Goal: Task Accomplishment & Management: Complete application form

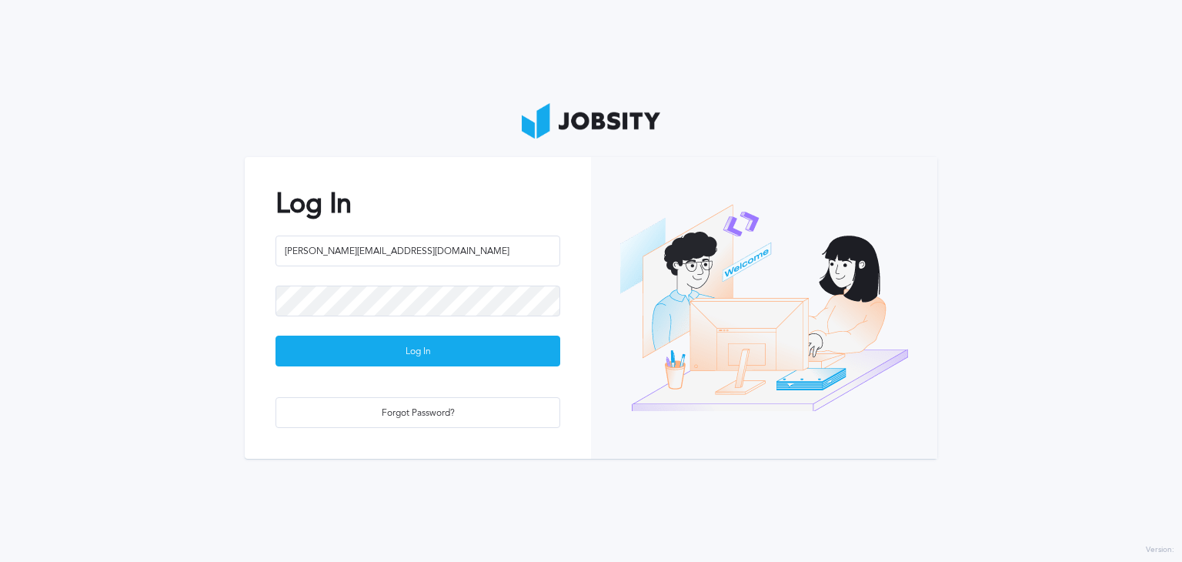
click at [509, 342] on div "Log In" at bounding box center [417, 351] width 283 height 31
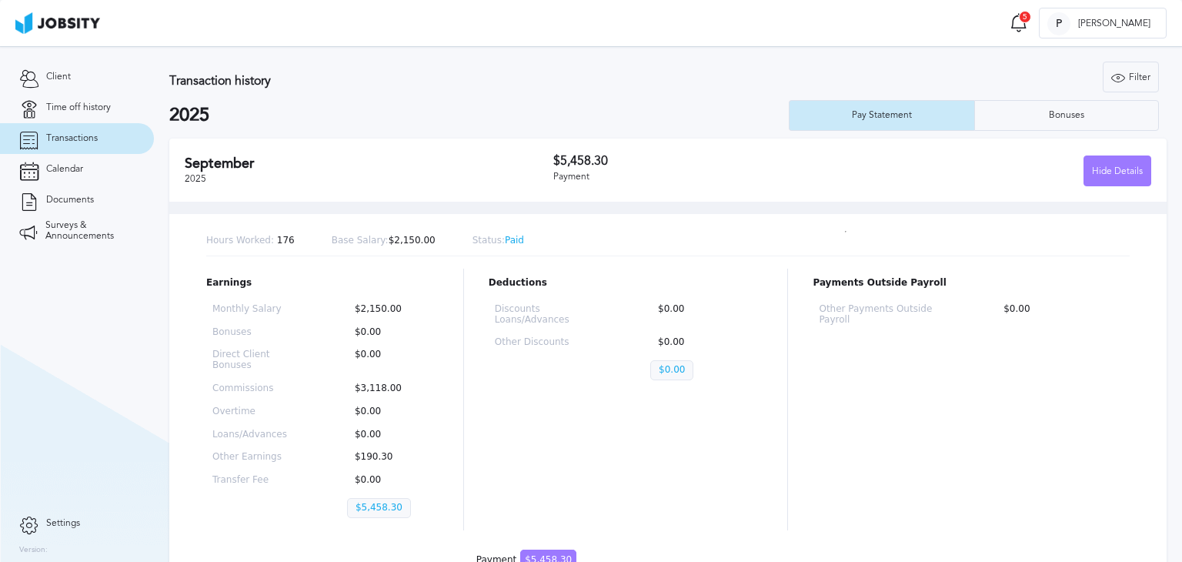
click at [551, 91] on div "Transaction history Filter Years 2025 2024 2023 2022 2021 2025 Pay Statement Bo…" at bounding box center [667, 96] width 997 height 69
click at [90, 109] on span "Time off history" at bounding box center [78, 107] width 65 height 11
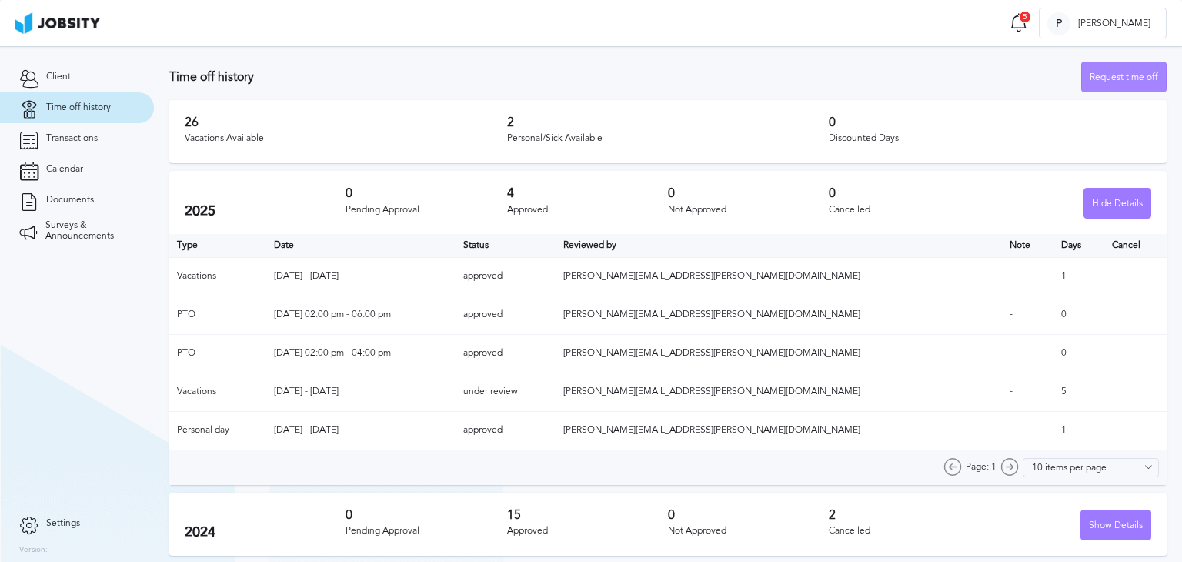
click at [1096, 78] on div "Request time off" at bounding box center [1124, 77] width 84 height 31
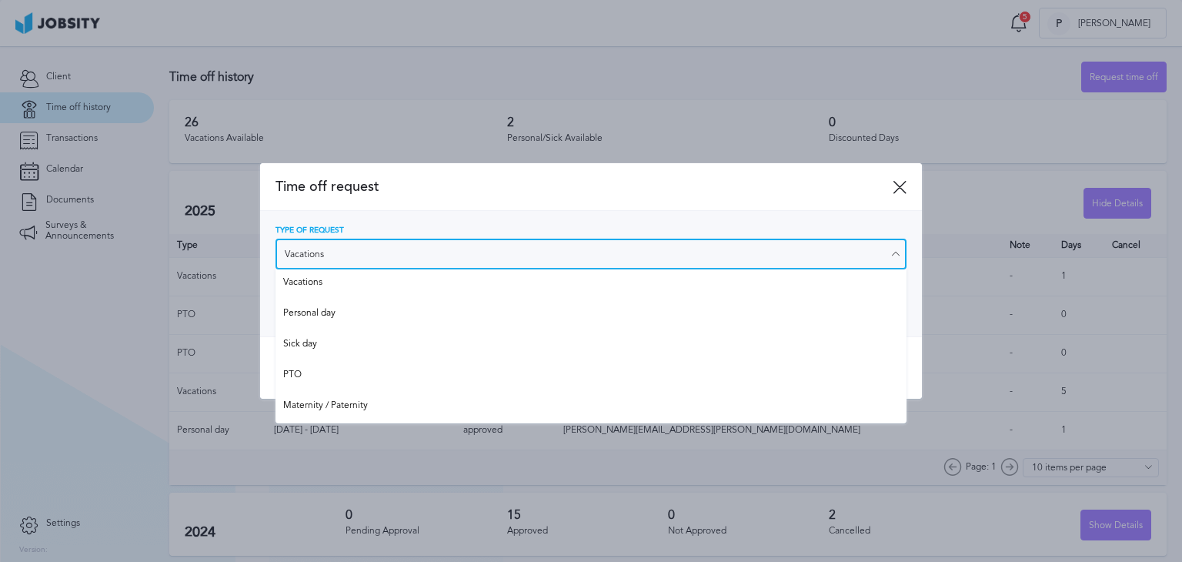
click at [493, 255] on input "Vacations" at bounding box center [591, 254] width 631 height 31
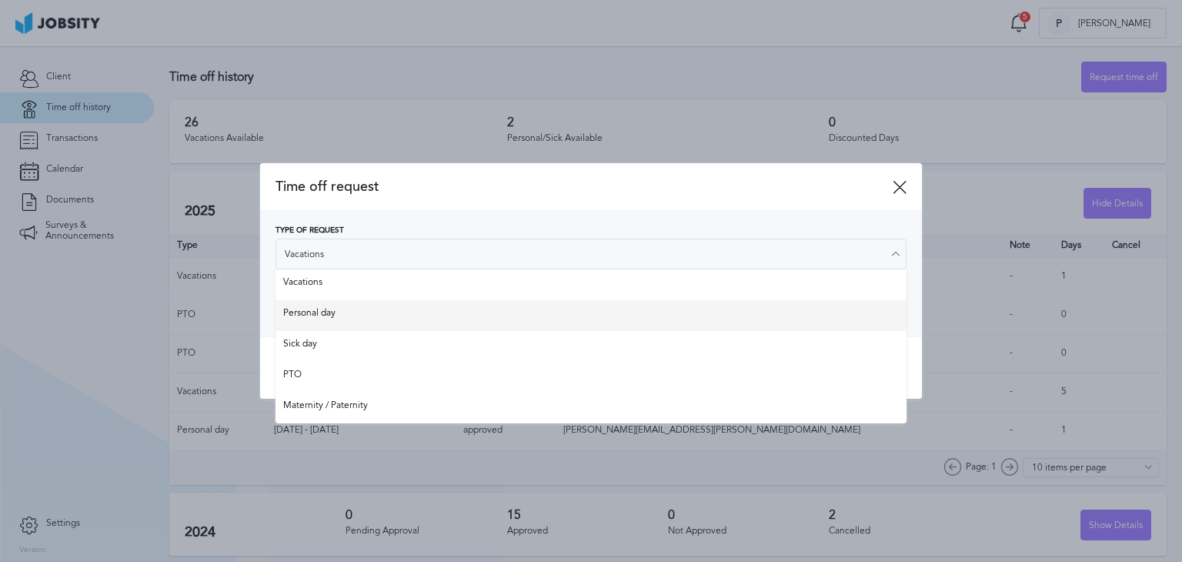
type input "Personal day"
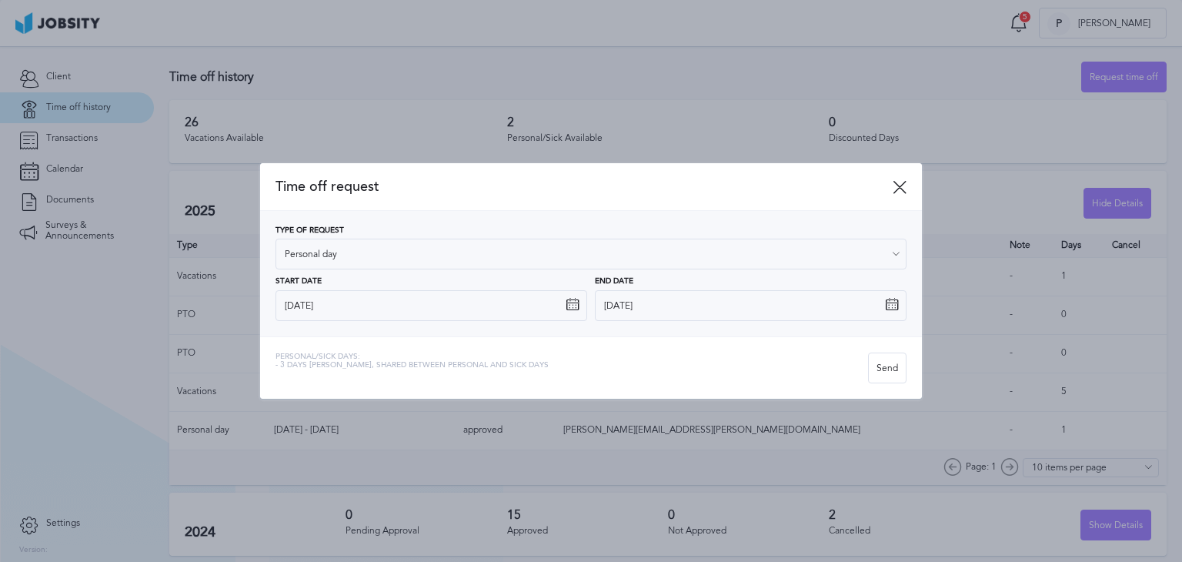
click at [369, 325] on div "Type of Request Personal day Vacations Personal day Sick day PTO Maternity / Pa…" at bounding box center [591, 273] width 662 height 125
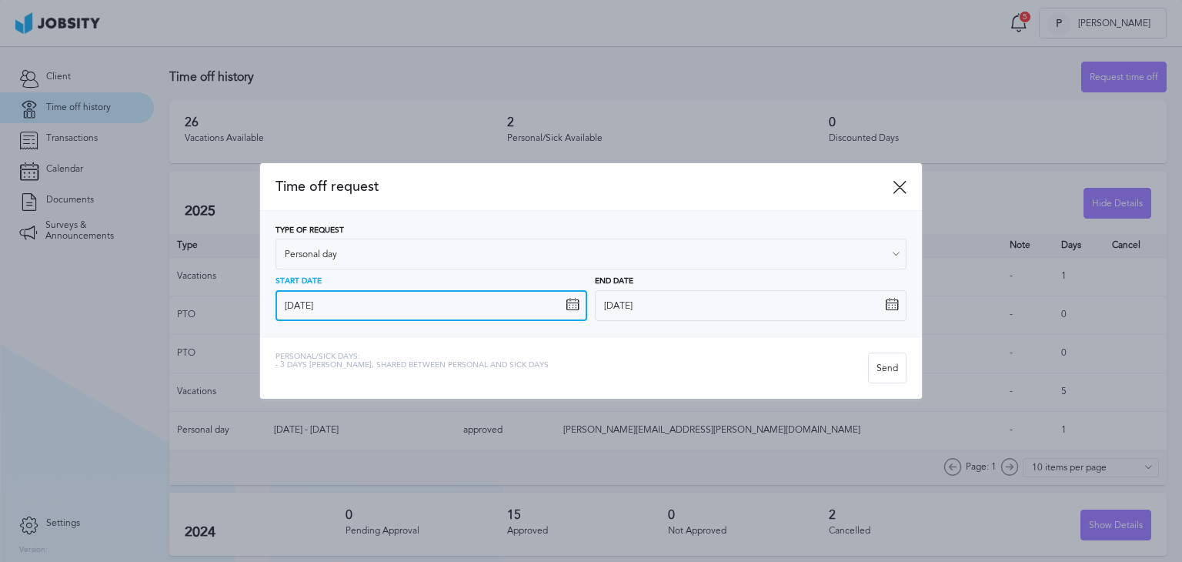
click at [394, 306] on input "[DATE]" at bounding box center [432, 305] width 312 height 31
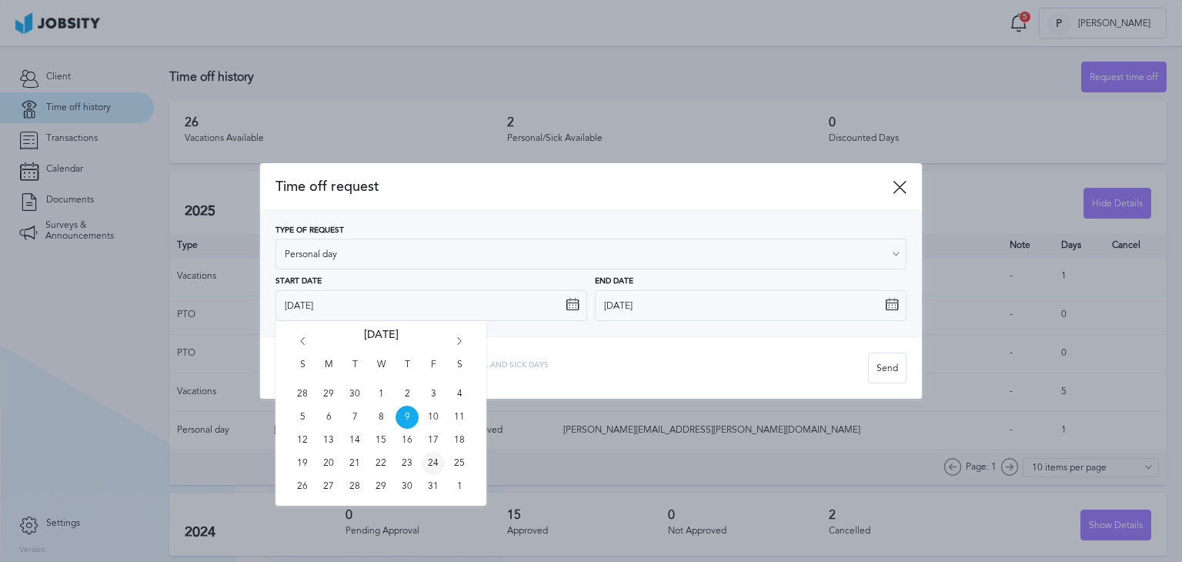
click at [431, 463] on span "24" at bounding box center [433, 463] width 23 height 23
type input "[DATE]"
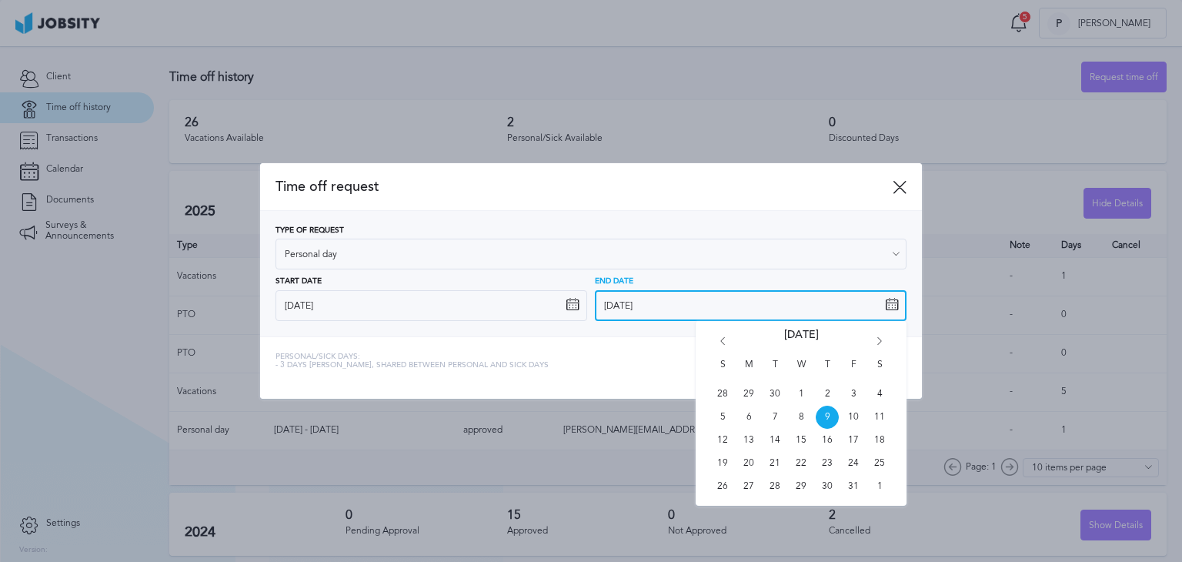
click at [679, 307] on input "[DATE]" at bounding box center [751, 305] width 312 height 31
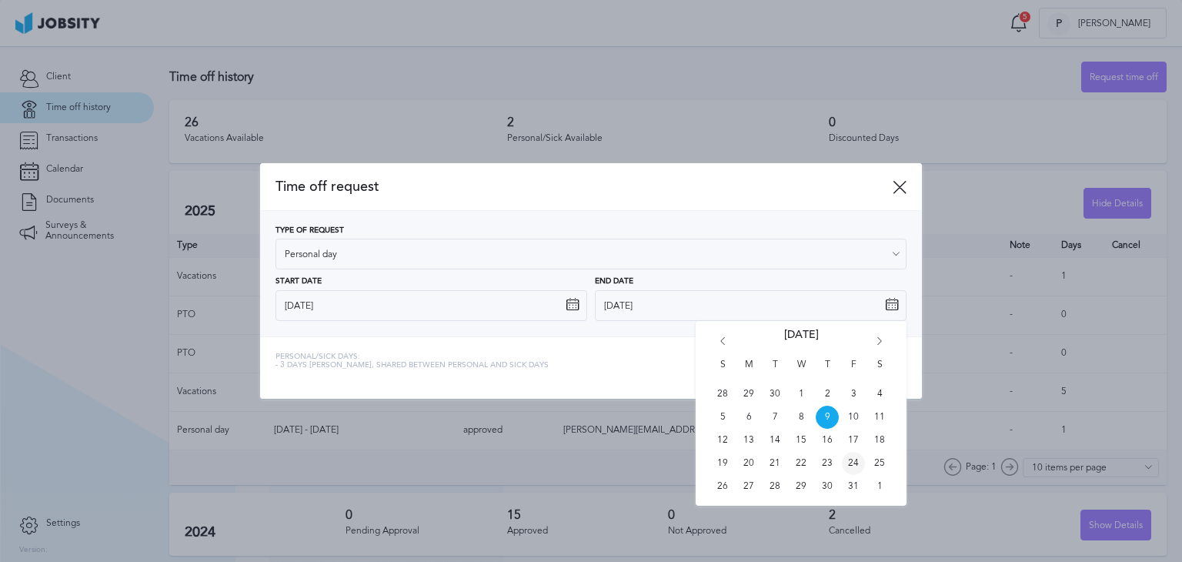
click at [852, 463] on span "24" at bounding box center [853, 463] width 23 height 23
type input "[DATE]"
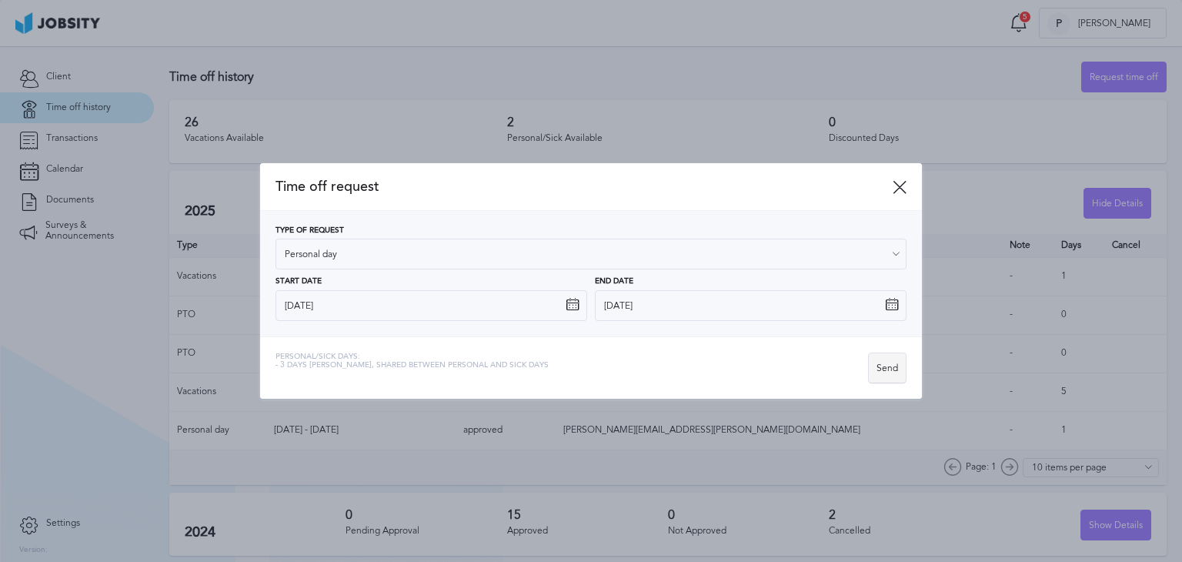
click at [898, 369] on div "Send" at bounding box center [887, 368] width 37 height 31
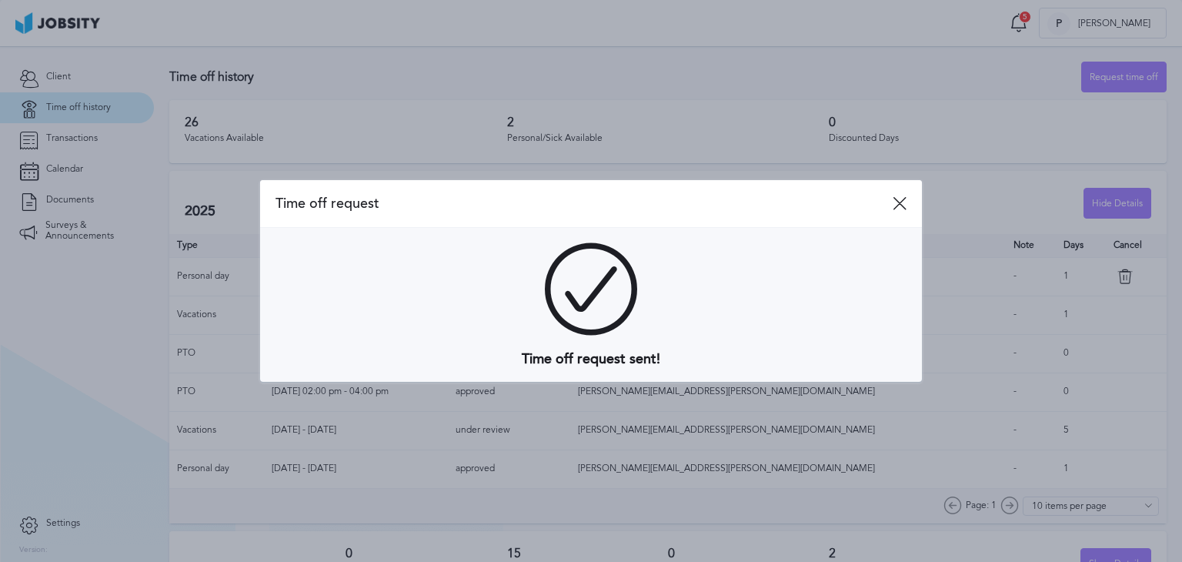
click at [904, 214] on div "Time off request" at bounding box center [591, 204] width 662 height 48
click at [901, 207] on icon at bounding box center [900, 203] width 14 height 14
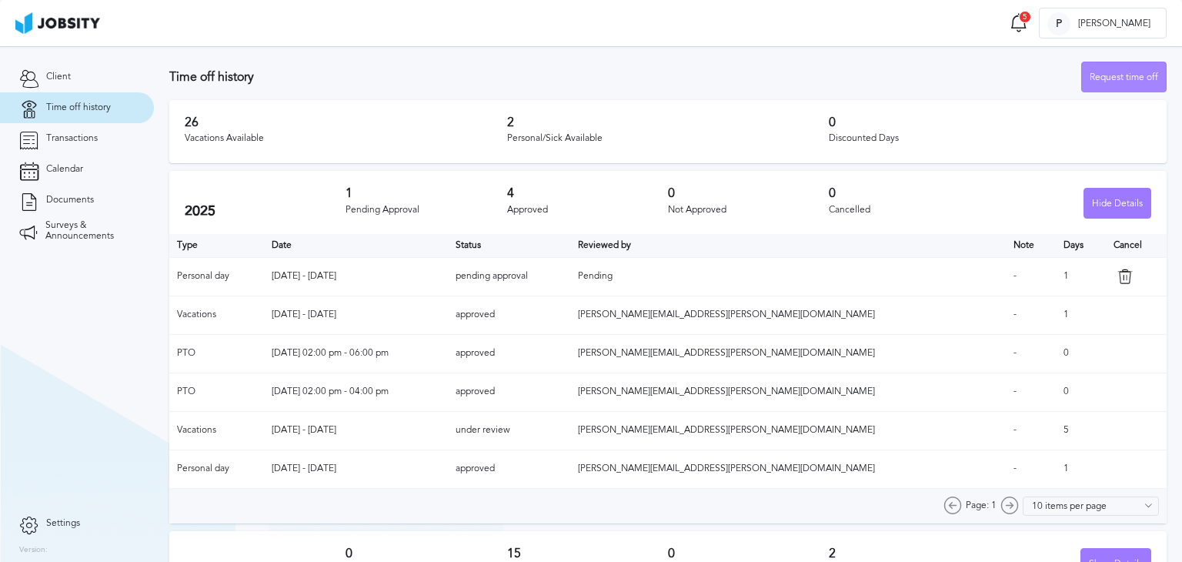
click at [1114, 68] on div "Request time off" at bounding box center [1124, 77] width 84 height 31
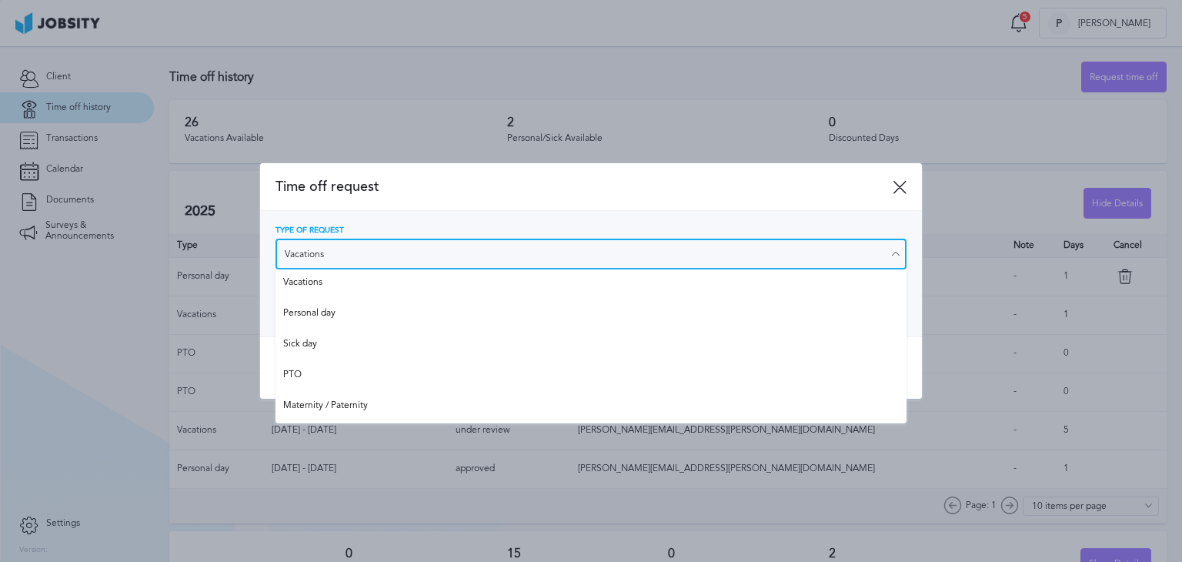
click at [367, 247] on input "Vacations" at bounding box center [591, 254] width 631 height 31
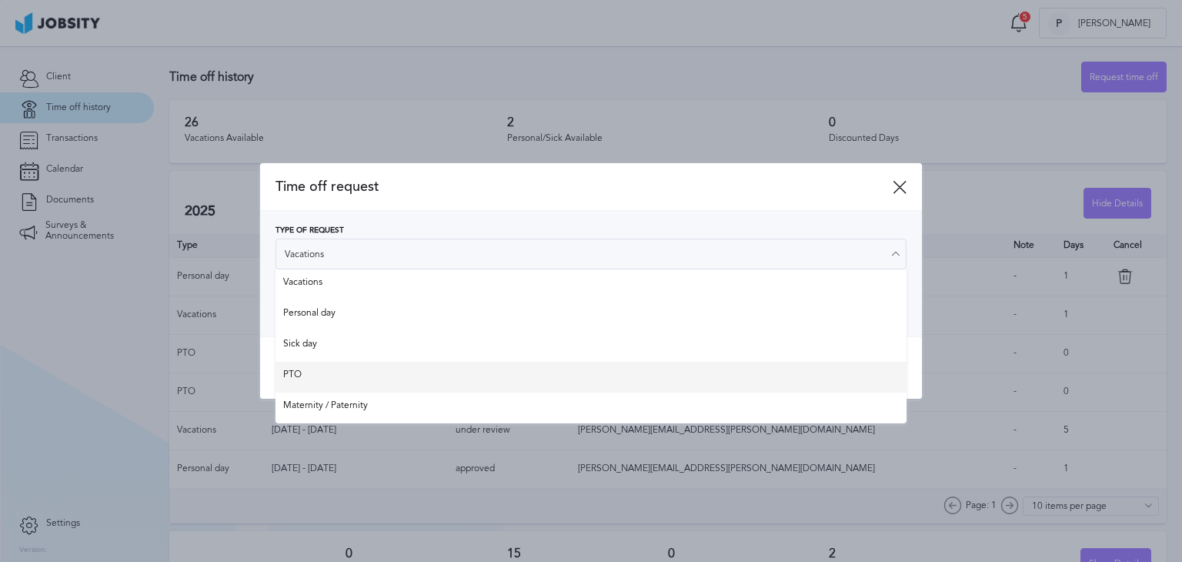
type input "PTO"
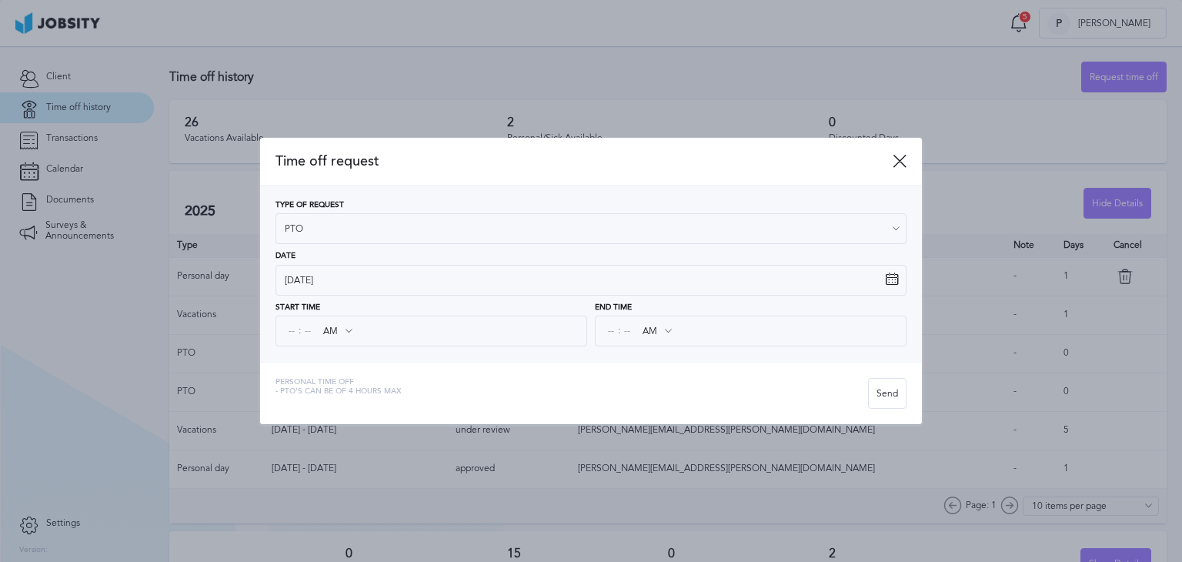
click at [326, 370] on div "Time off request Type of Request PTO Vacations Personal day Sick day PTO Matern…" at bounding box center [591, 281] width 662 height 286
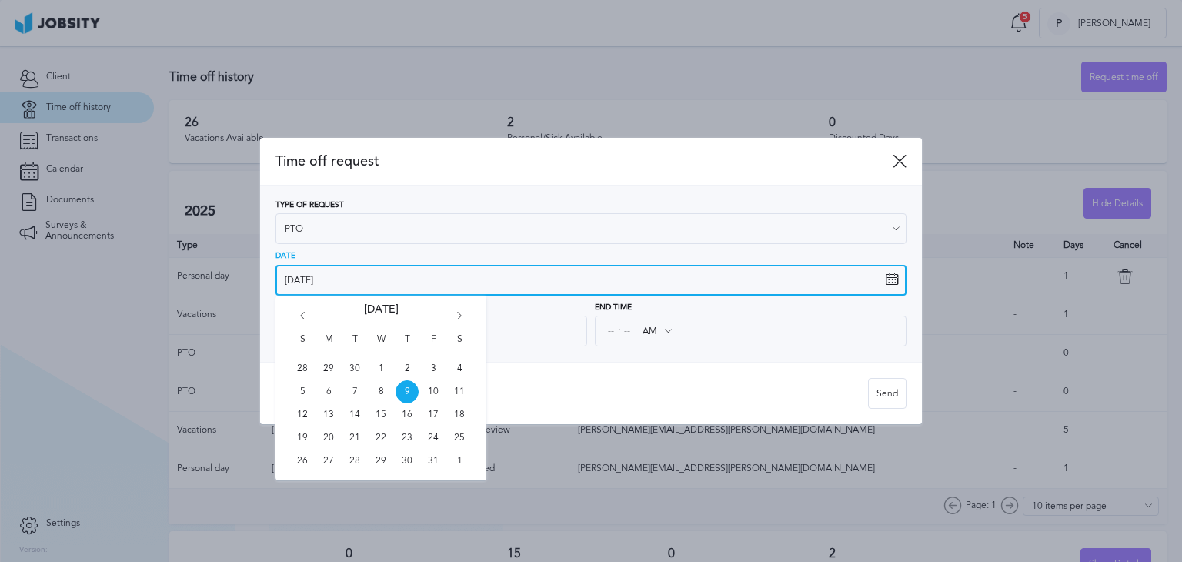
click at [312, 279] on input "[DATE]" at bounding box center [591, 280] width 631 height 31
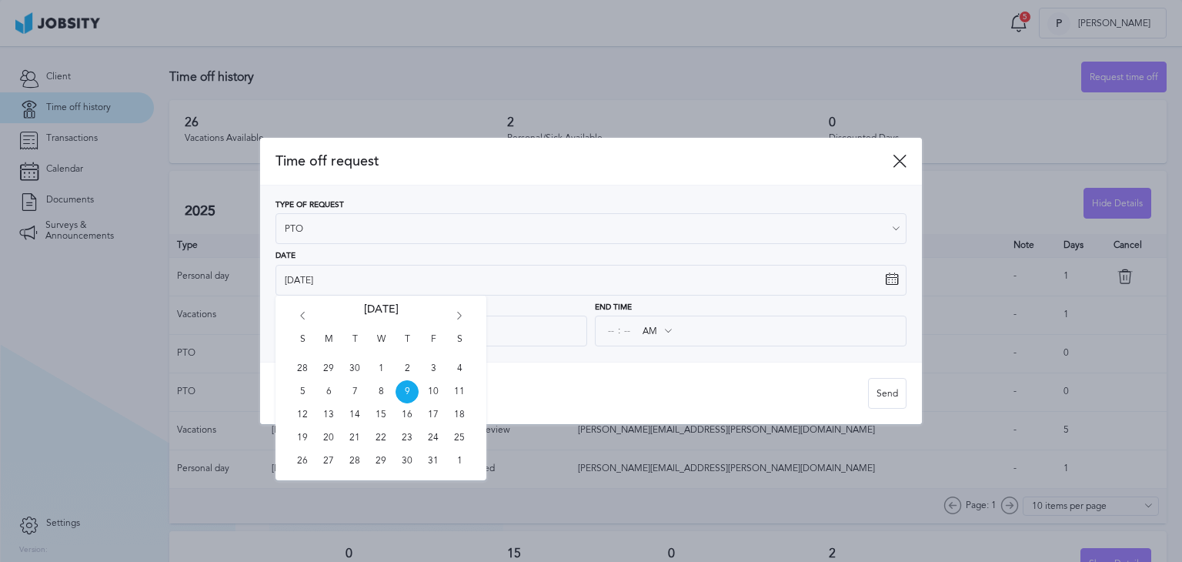
click at [461, 313] on icon "Go forward 1 month" at bounding box center [460, 319] width 14 height 14
click at [352, 413] on span "11" at bounding box center [354, 414] width 23 height 23
type input "[DATE]"
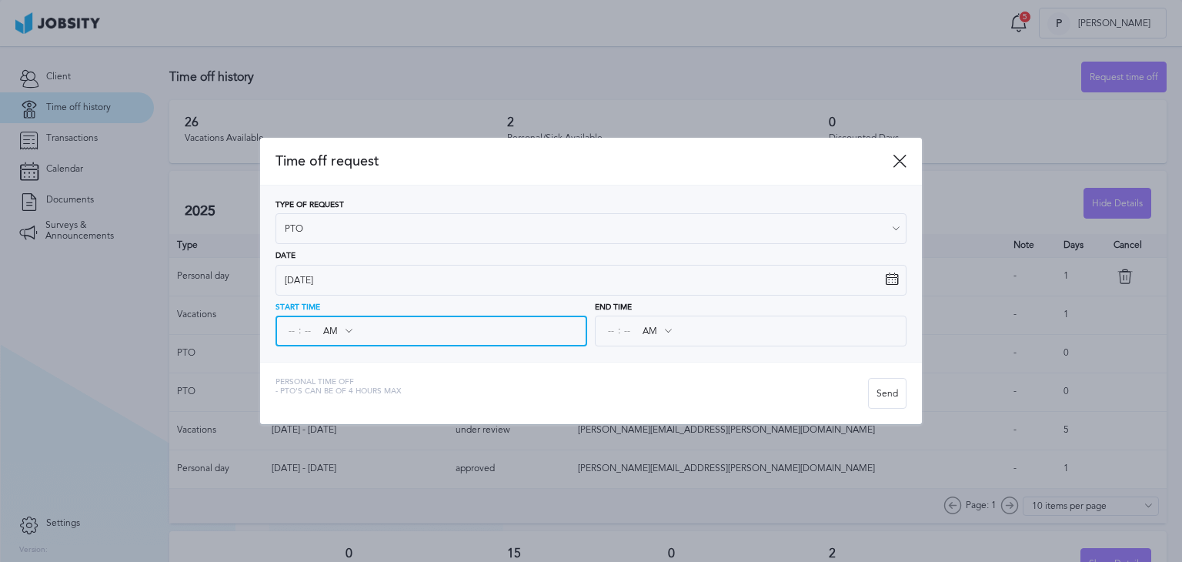
click at [295, 333] on input at bounding box center [292, 331] width 14 height 28
type input "02"
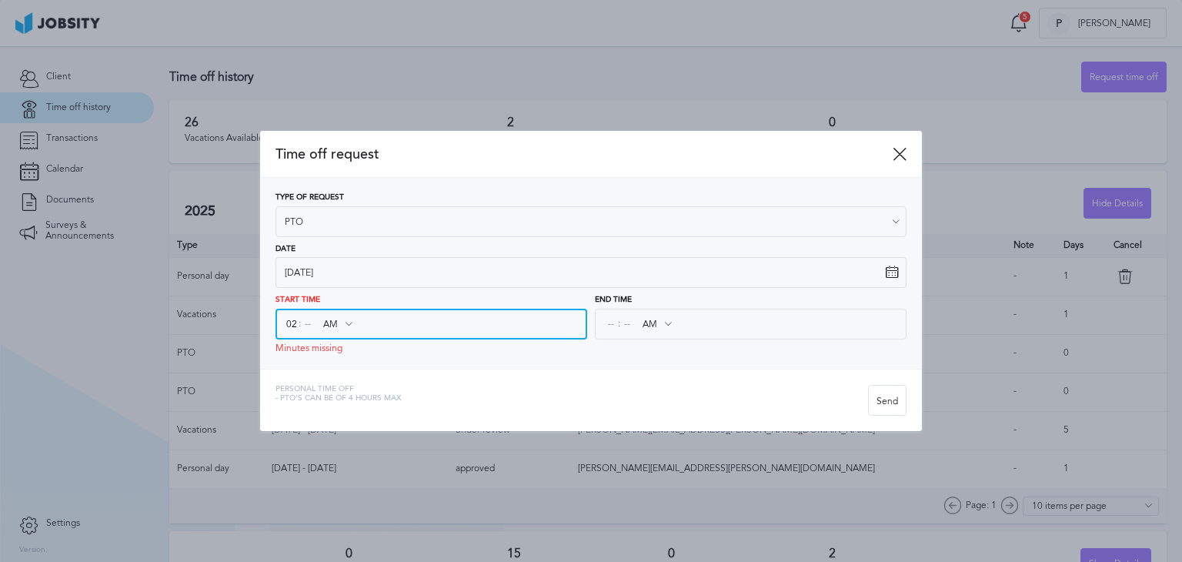
click at [309, 330] on input at bounding box center [308, 324] width 14 height 28
type input "00"
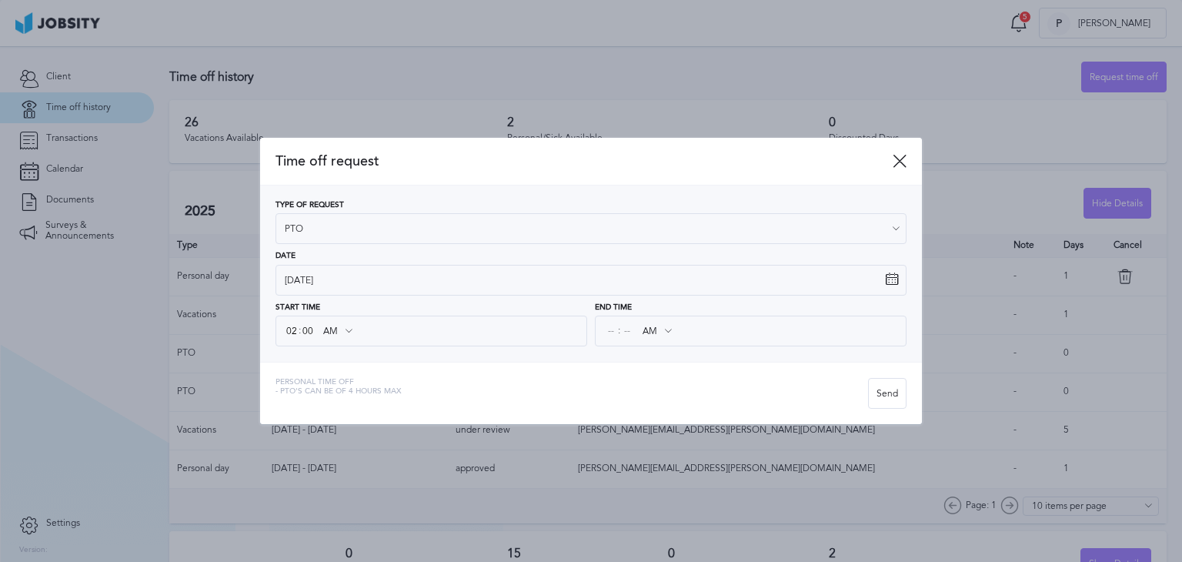
click at [345, 326] on icon at bounding box center [349, 331] width 14 height 14
click at [349, 330] on icon at bounding box center [349, 331] width 14 height 14
click at [327, 332] on input "AM" at bounding box center [337, 331] width 45 height 28
type input "PM"
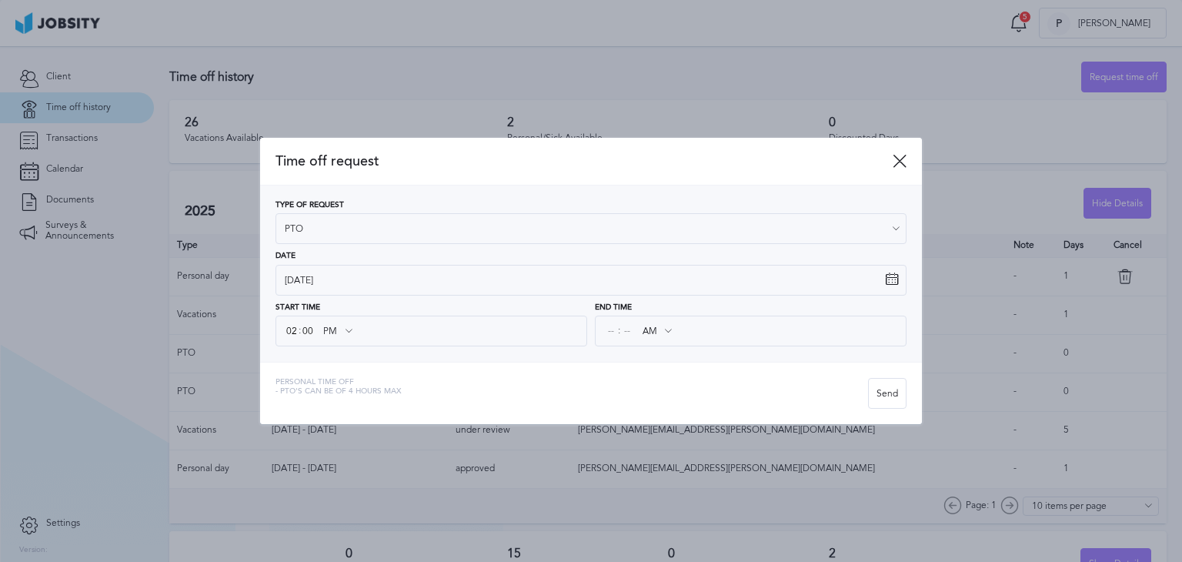
click at [335, 386] on div "Time off request Type of Request PTO Vacations Personal day Sick day PTO Matern…" at bounding box center [591, 281] width 662 height 286
drag, startPoint x: 603, startPoint y: 330, endPoint x: 611, endPoint y: 333, distance: 9.0
click at [611, 333] on div ": AM AM PM" at bounding box center [751, 331] width 312 height 31
click at [611, 333] on input at bounding box center [611, 331] width 14 height 28
type input "06"
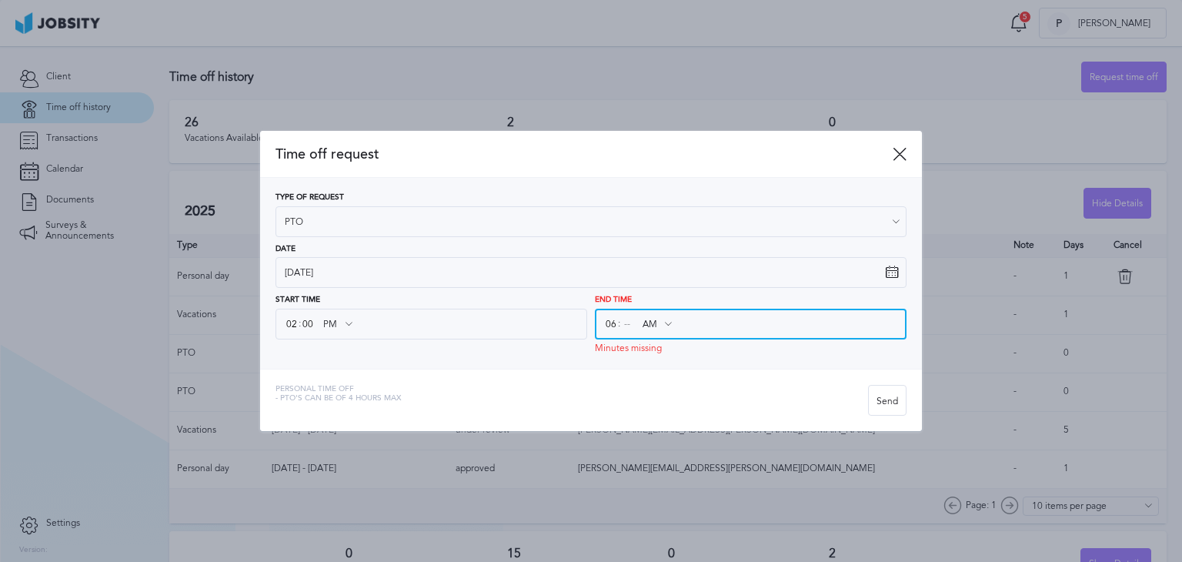
click at [625, 336] on input at bounding box center [627, 324] width 14 height 28
type input "00"
click at [649, 322] on input "AM" at bounding box center [656, 324] width 45 height 28
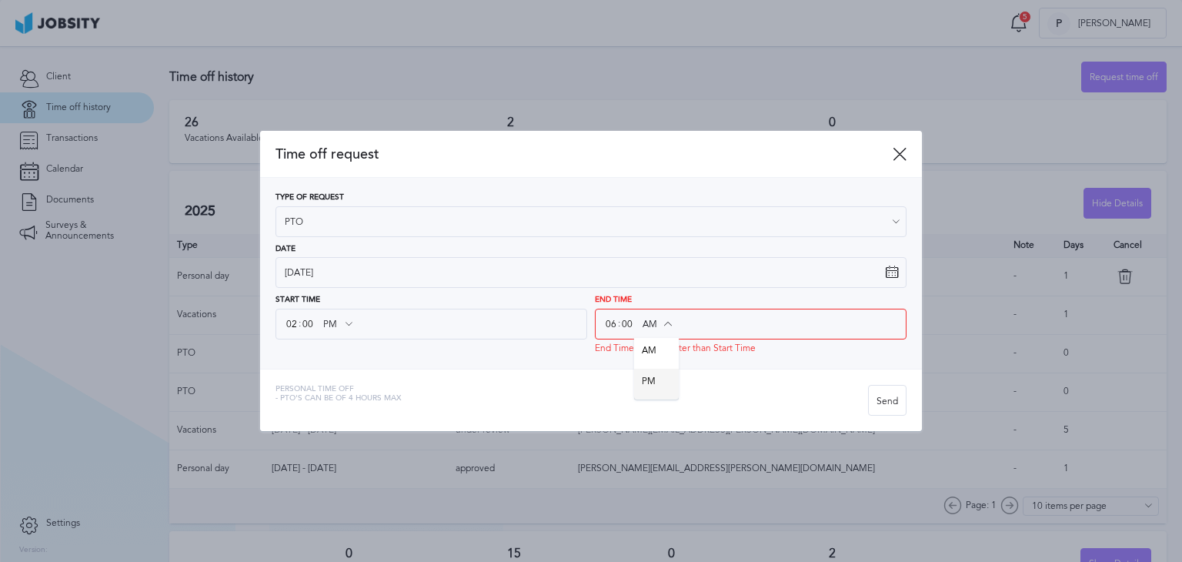
type input "PM"
click at [645, 377] on div "Time off request Type of Request PTO Vacations Personal day Sick day PTO Matern…" at bounding box center [591, 281] width 662 height 301
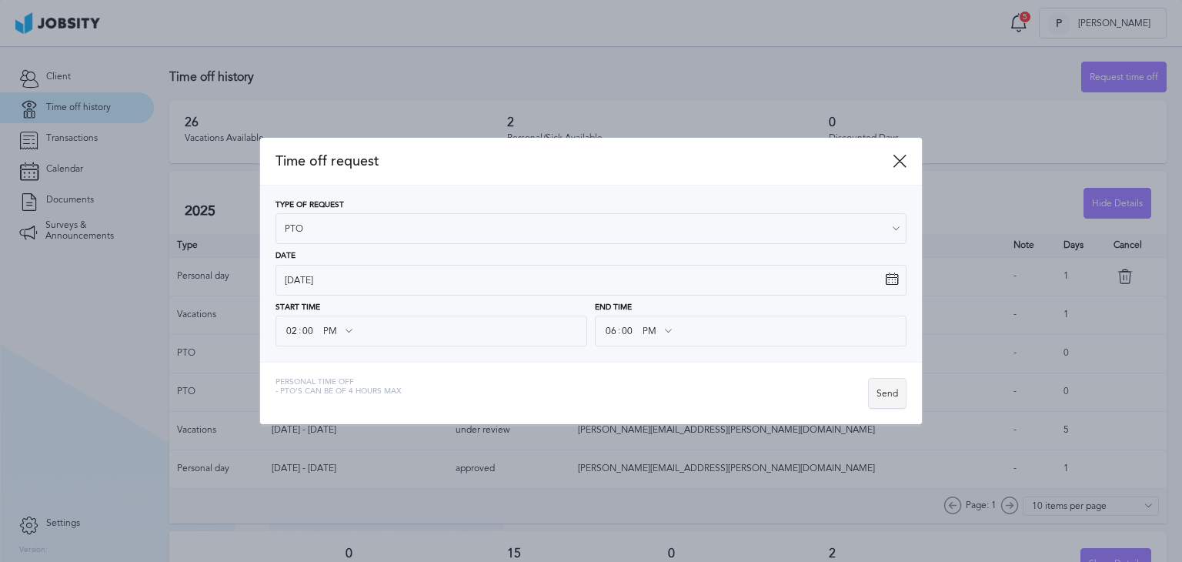
click at [883, 396] on div "Send" at bounding box center [887, 394] width 37 height 31
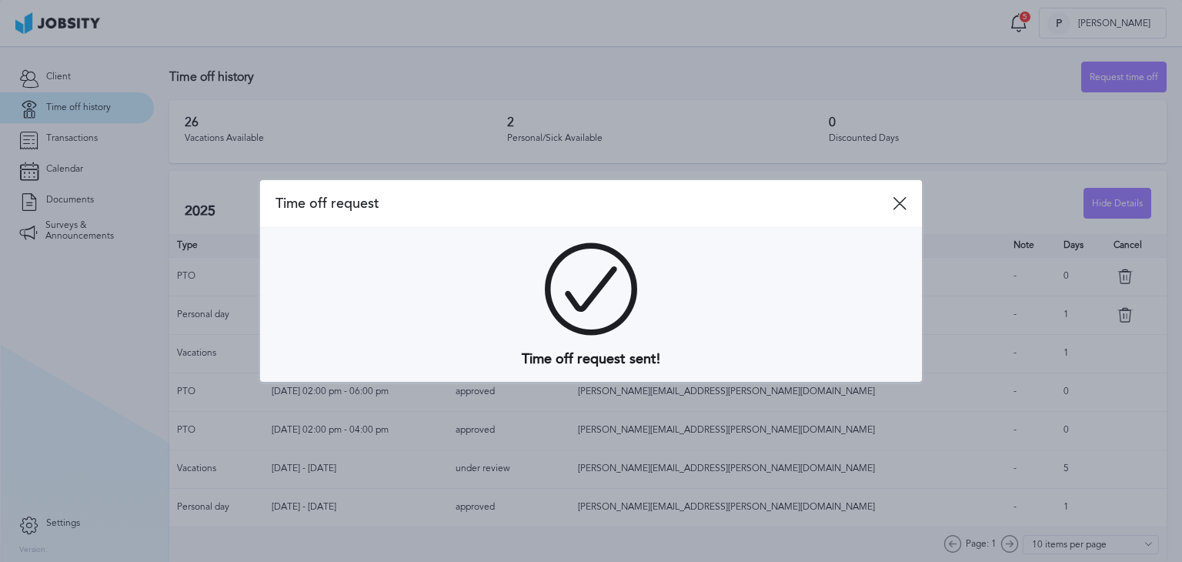
click at [906, 216] on div "Time off request" at bounding box center [591, 204] width 662 height 48
click at [899, 199] on icon at bounding box center [900, 203] width 14 height 14
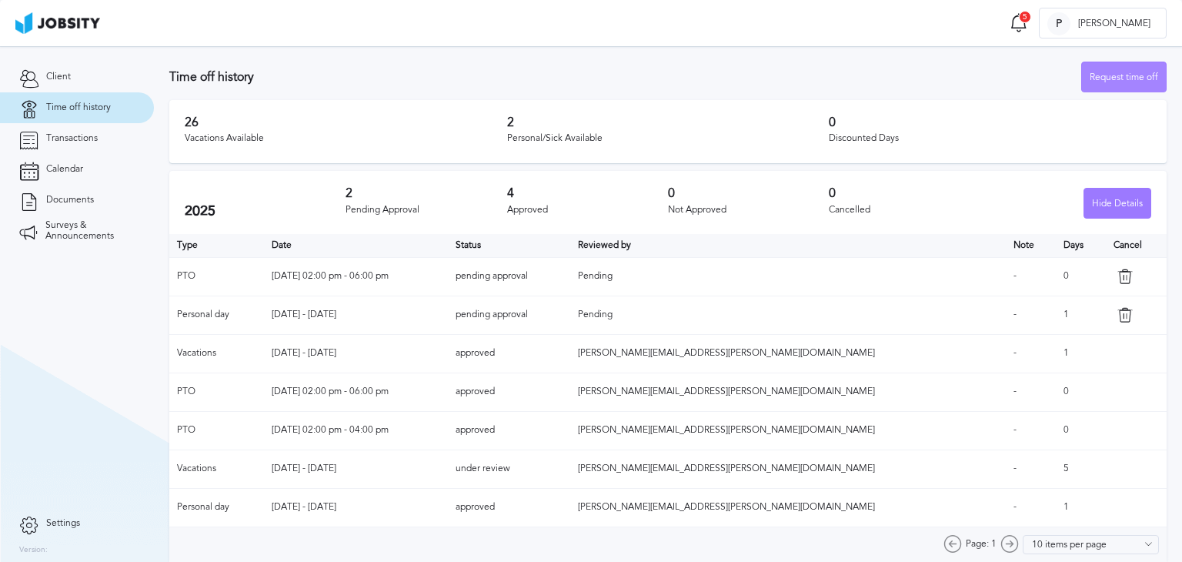
click at [1106, 84] on div "Request time off" at bounding box center [1124, 77] width 84 height 31
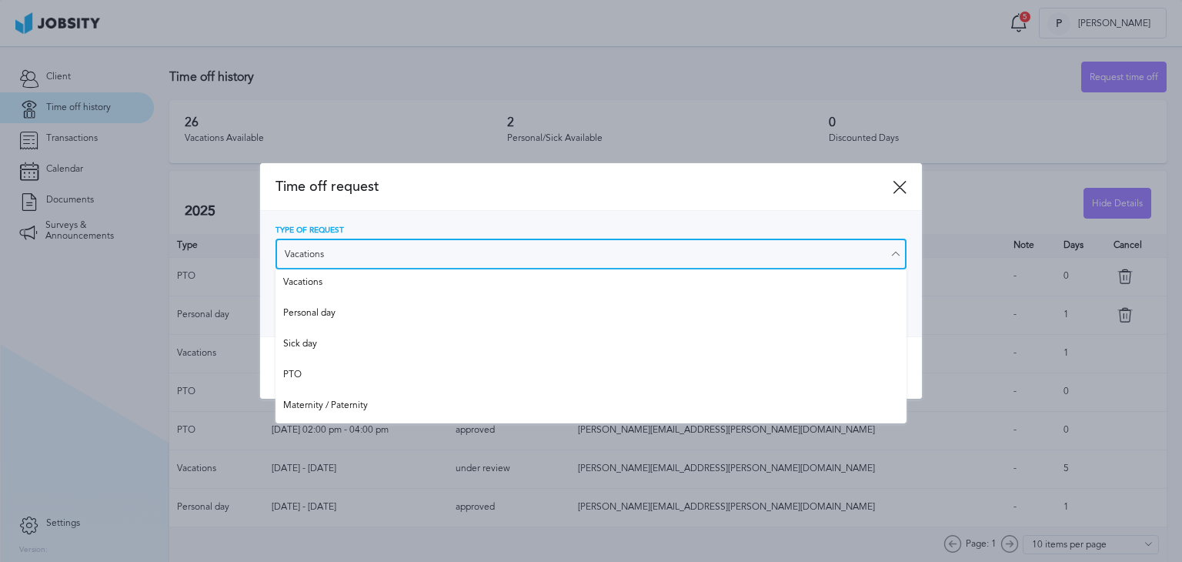
click at [409, 256] on input "Vacations" at bounding box center [591, 254] width 631 height 31
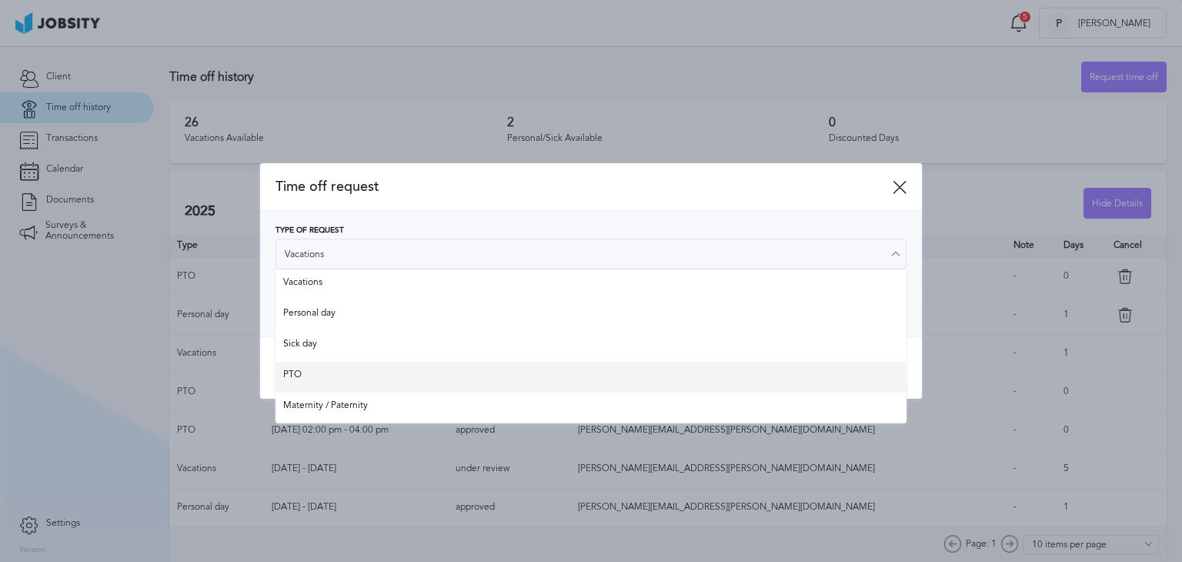
type input "PTO"
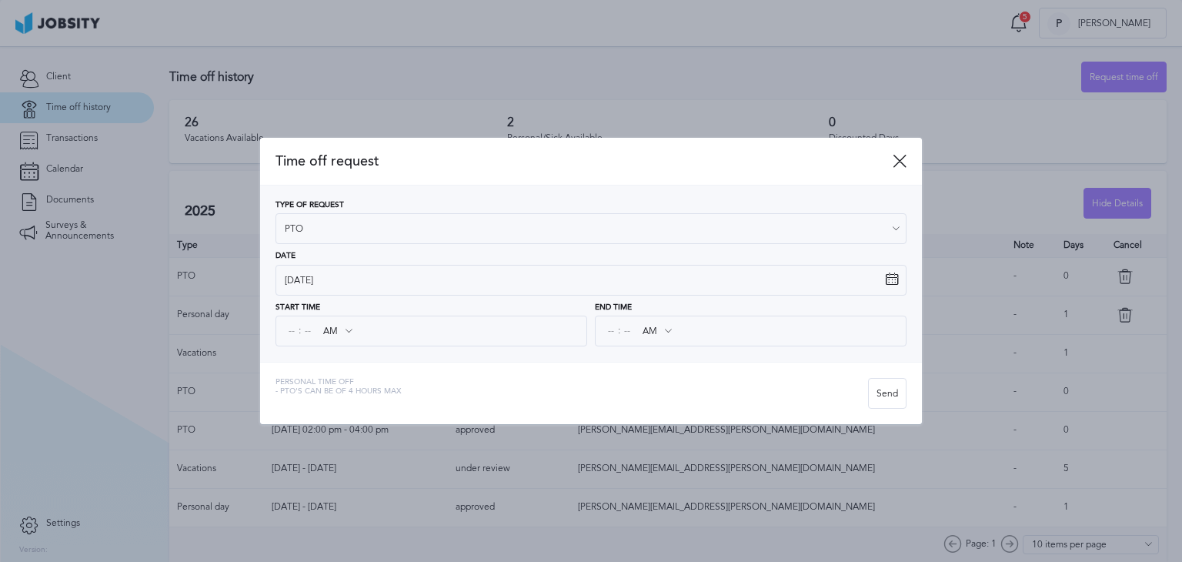
click at [320, 382] on div "Time off request Type of Request PTO Vacations Personal day Sick day PTO Matern…" at bounding box center [591, 281] width 662 height 286
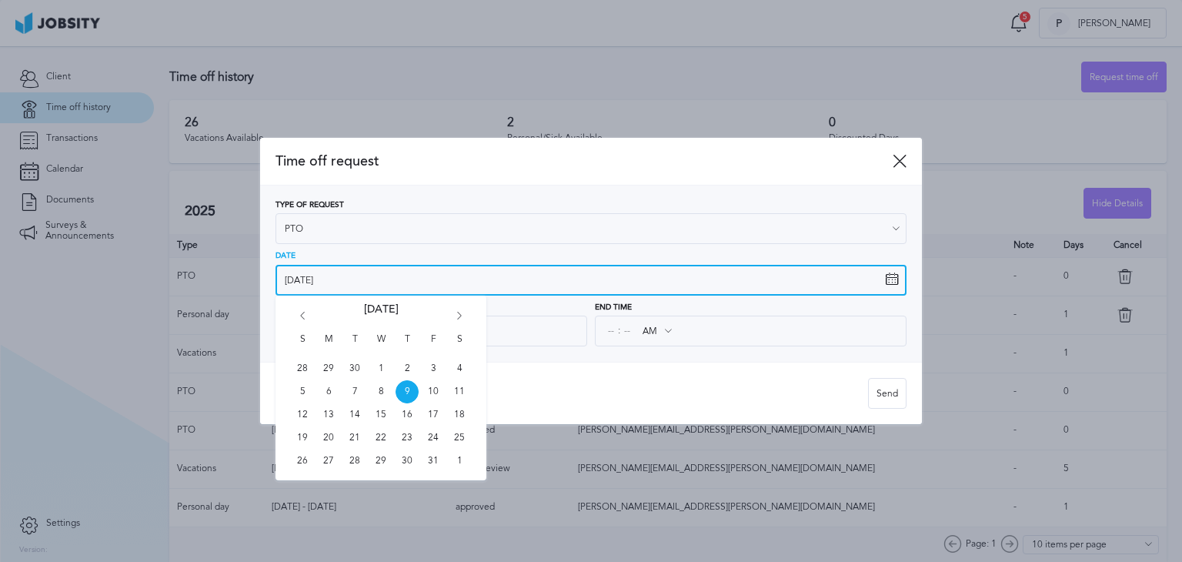
click at [357, 280] on input "[DATE]" at bounding box center [591, 280] width 631 height 31
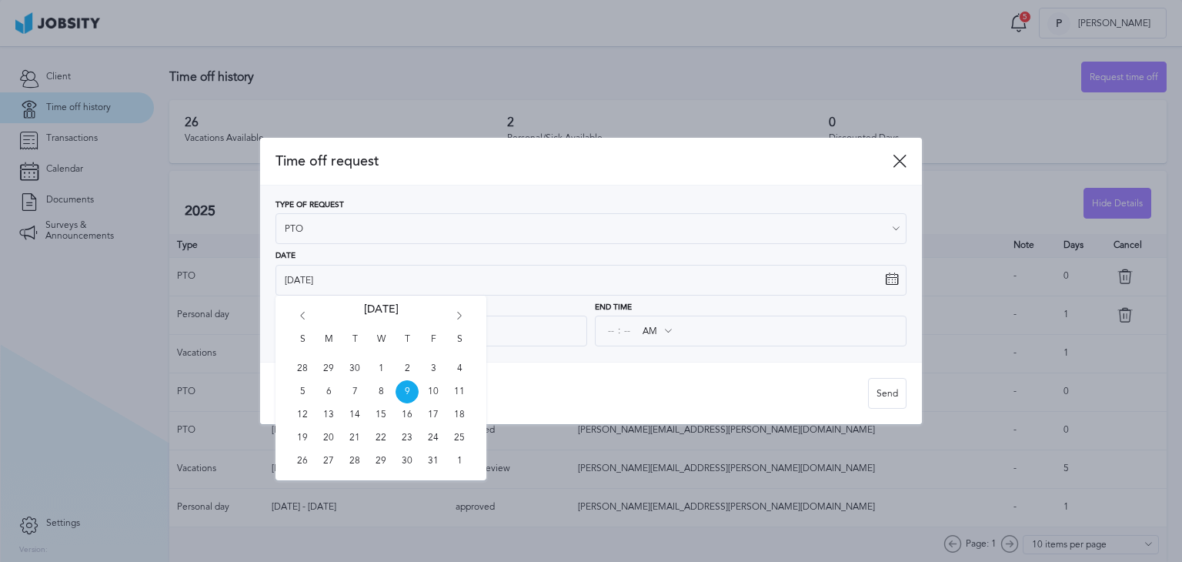
click at [458, 317] on icon "Go forward 1 month" at bounding box center [460, 319] width 14 height 14
click at [385, 409] on span "12" at bounding box center [380, 414] width 23 height 23
type input "[DATE]"
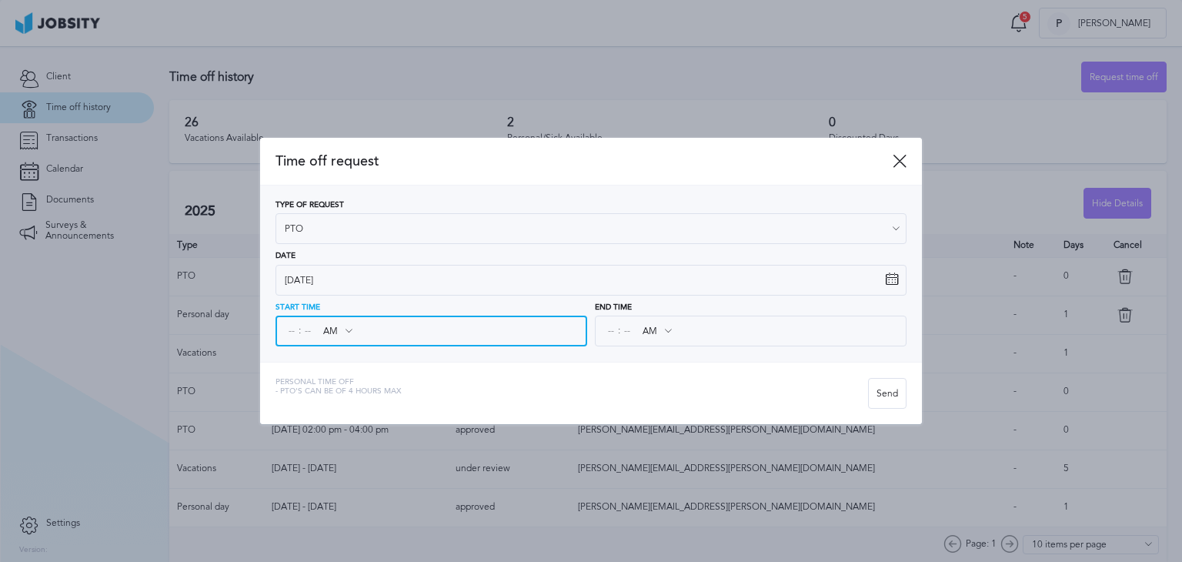
click at [289, 331] on input at bounding box center [292, 331] width 14 height 28
type input "09"
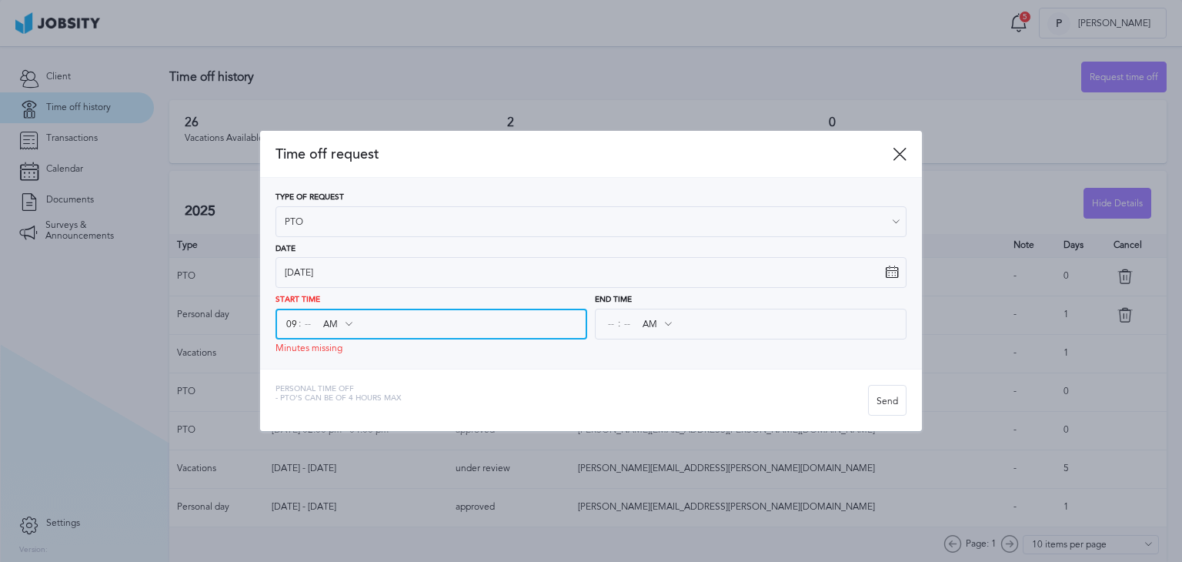
click at [307, 333] on input at bounding box center [308, 324] width 14 height 28
type input "00"
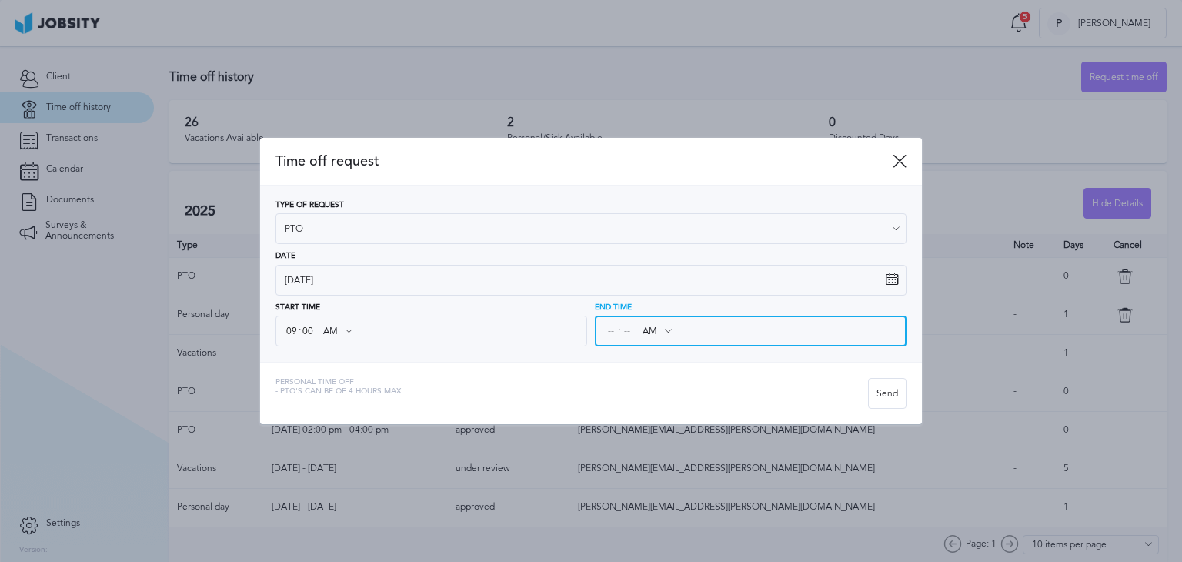
click at [609, 325] on input at bounding box center [611, 331] width 14 height 28
type input "01"
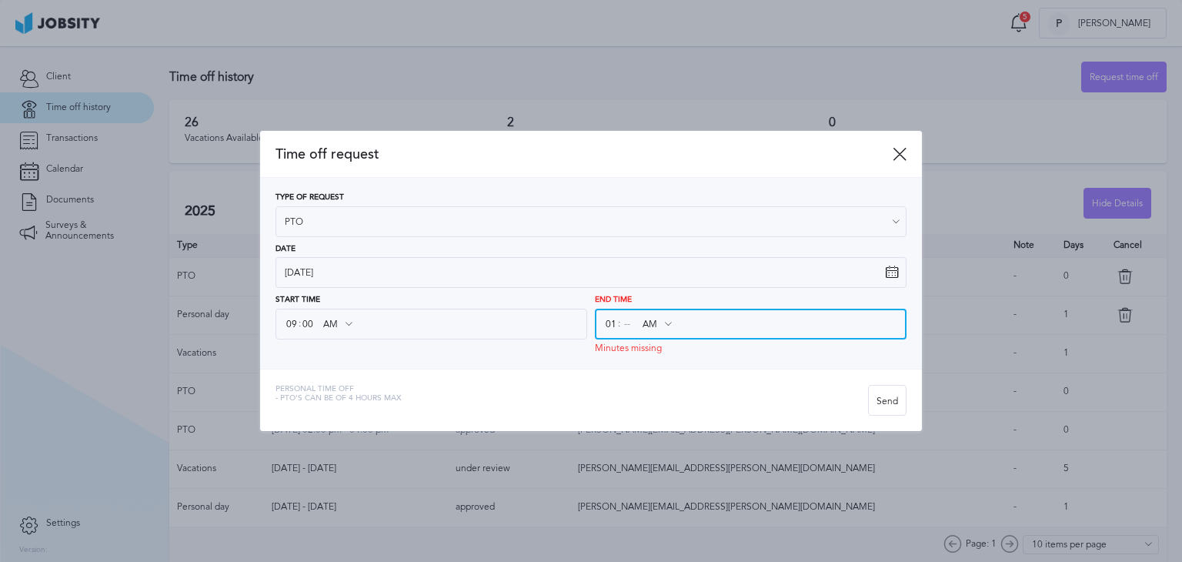
click at [633, 327] on input at bounding box center [627, 324] width 14 height 28
type input "00"
click at [646, 325] on input "AM" at bounding box center [656, 324] width 45 height 28
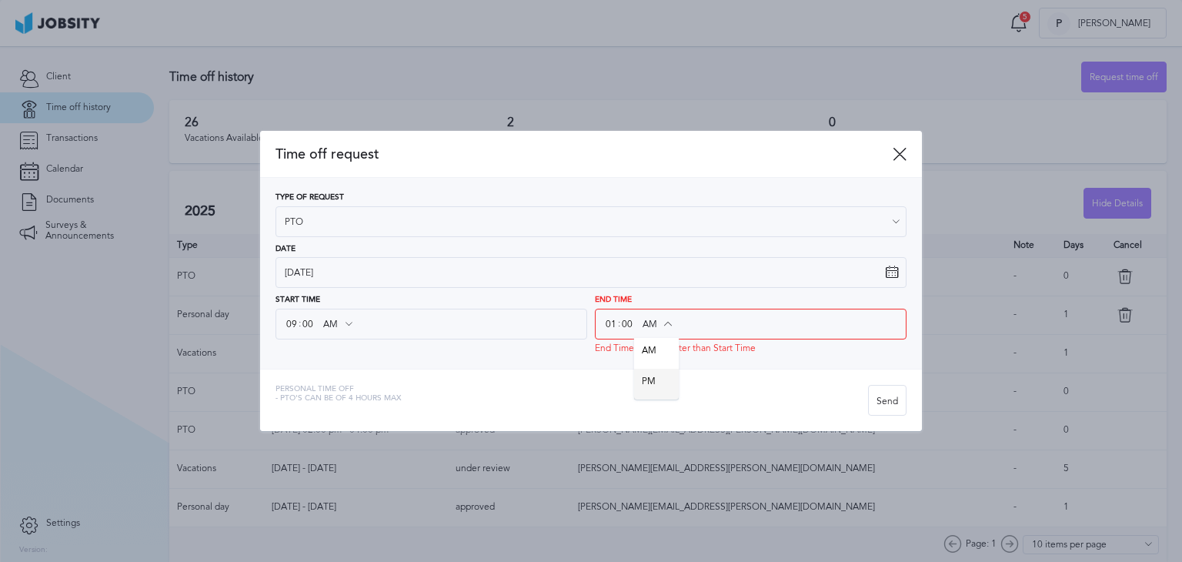
type input "PM"
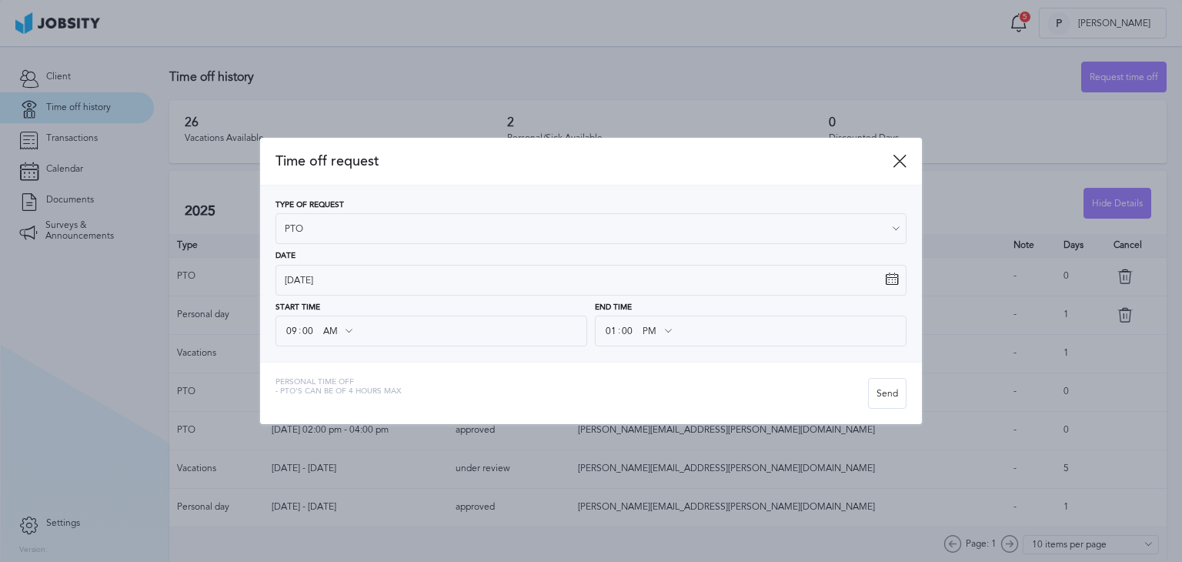
click at [654, 379] on div "Time off request Type of Request PTO Vacations Personal day Sick day PTO Matern…" at bounding box center [591, 281] width 662 height 286
click at [887, 394] on div "Send" at bounding box center [887, 394] width 37 height 31
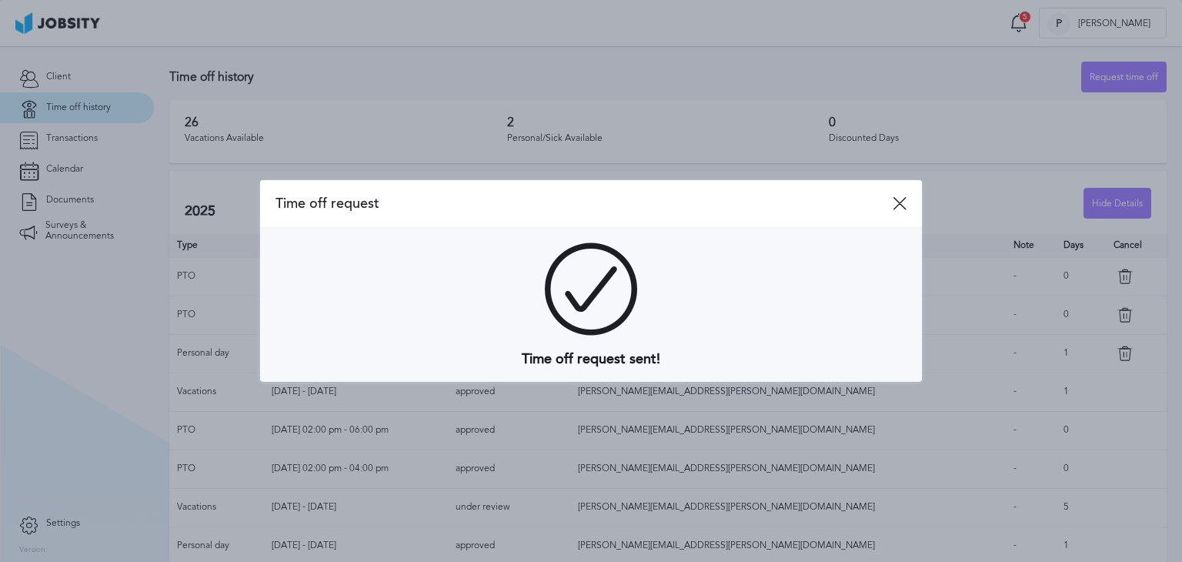
click at [620, 4] on div at bounding box center [591, 281] width 1182 height 562
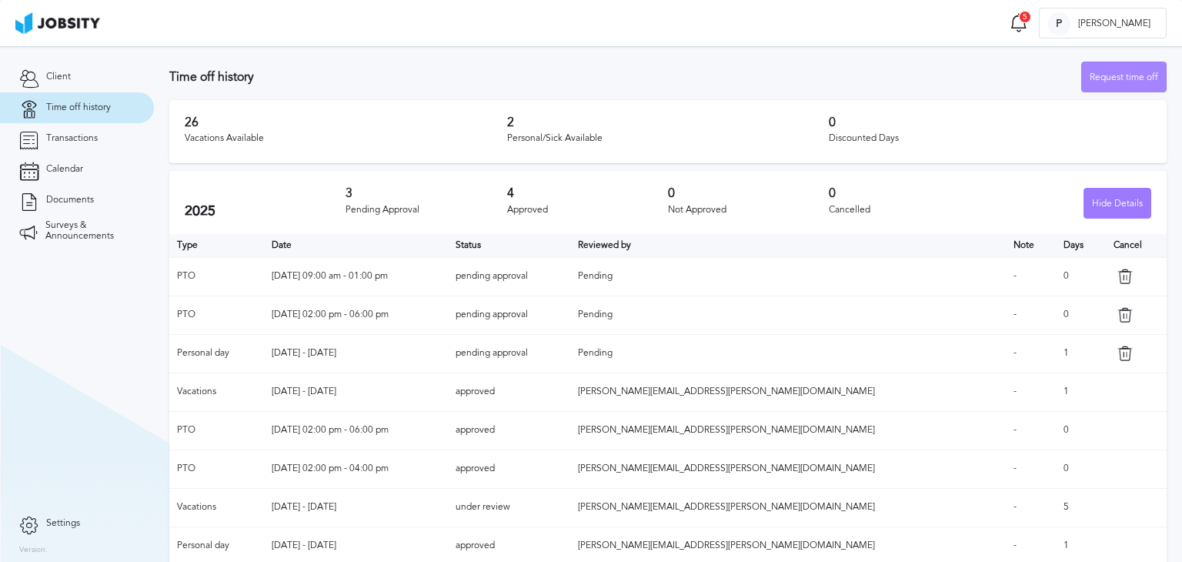
click at [1099, 72] on div "Request time off" at bounding box center [1124, 77] width 84 height 31
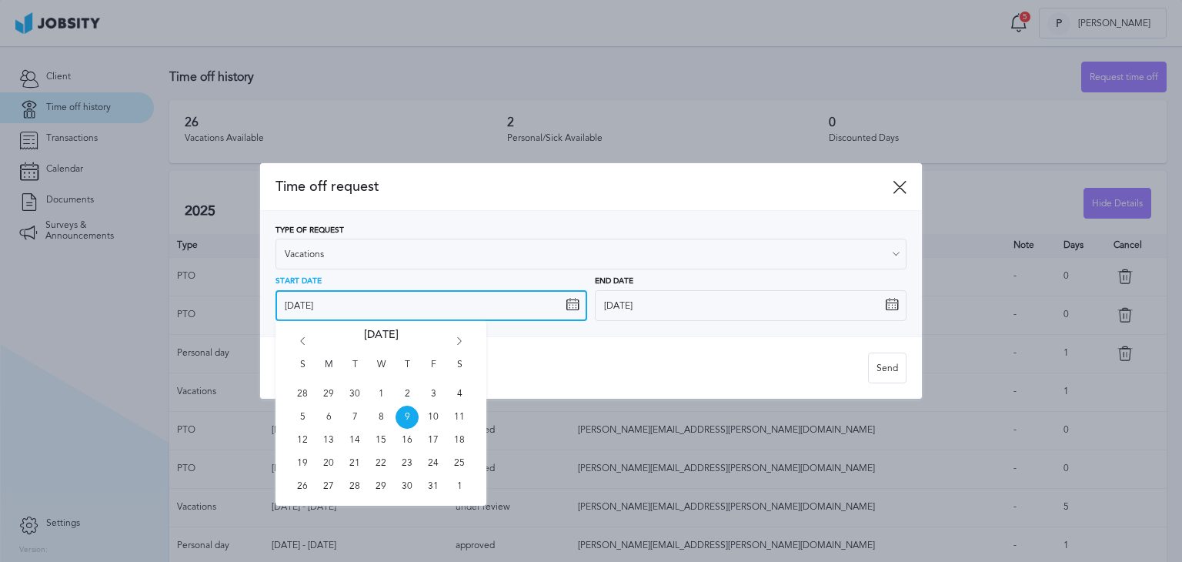
click at [422, 303] on input "[DATE]" at bounding box center [432, 305] width 312 height 31
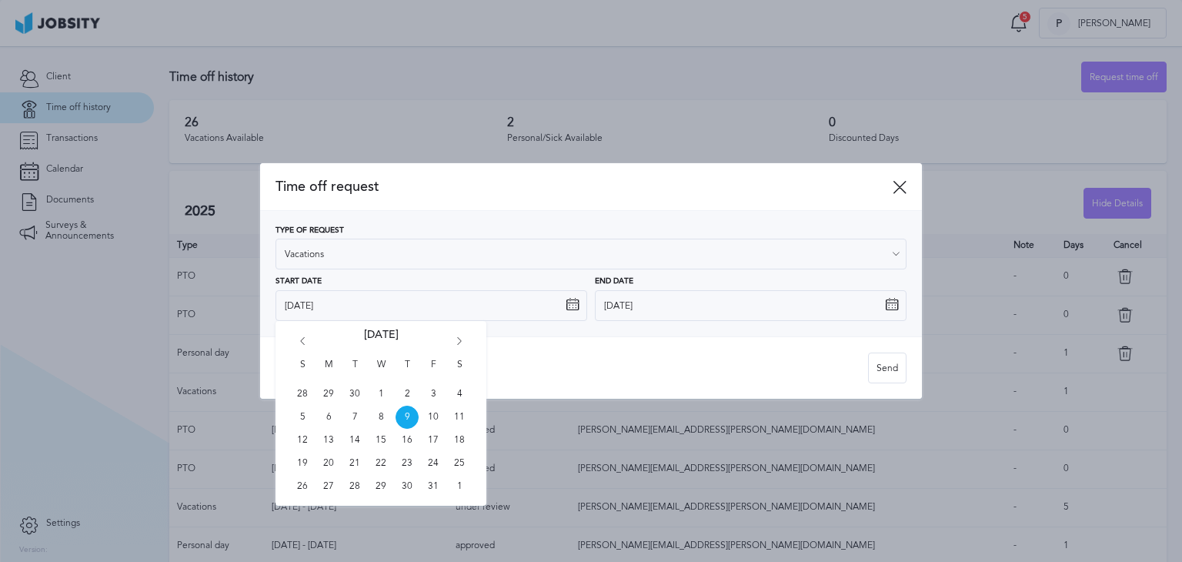
click at [456, 337] on icon "Go forward 1 month" at bounding box center [460, 344] width 14 height 14
click at [437, 464] on span "21" at bounding box center [433, 463] width 23 height 23
type input "[DATE]"
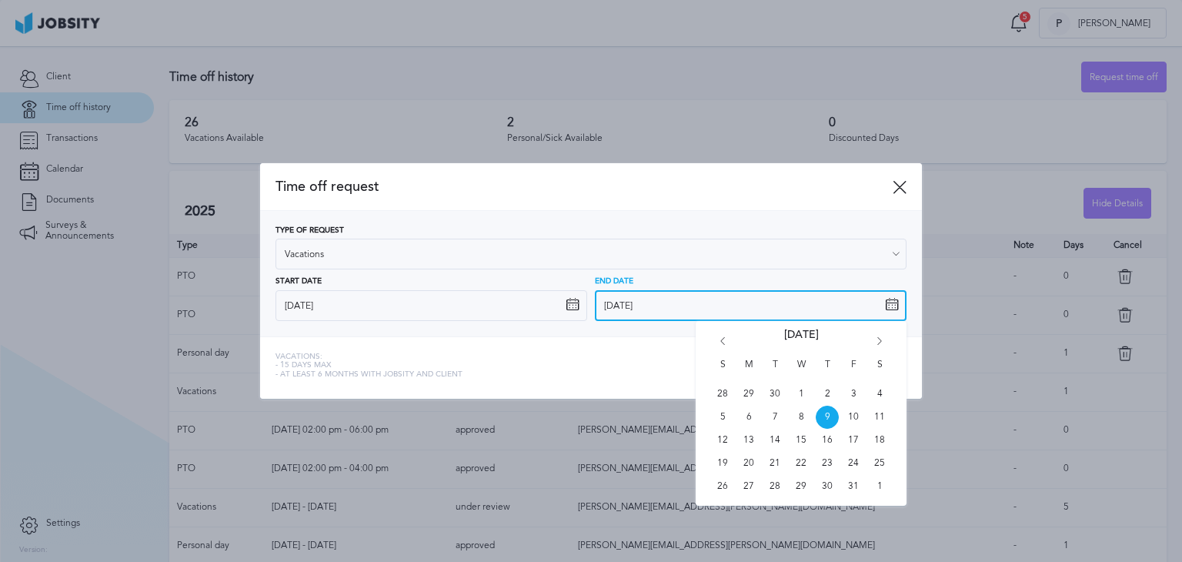
click at [645, 302] on input "[DATE]" at bounding box center [751, 305] width 312 height 31
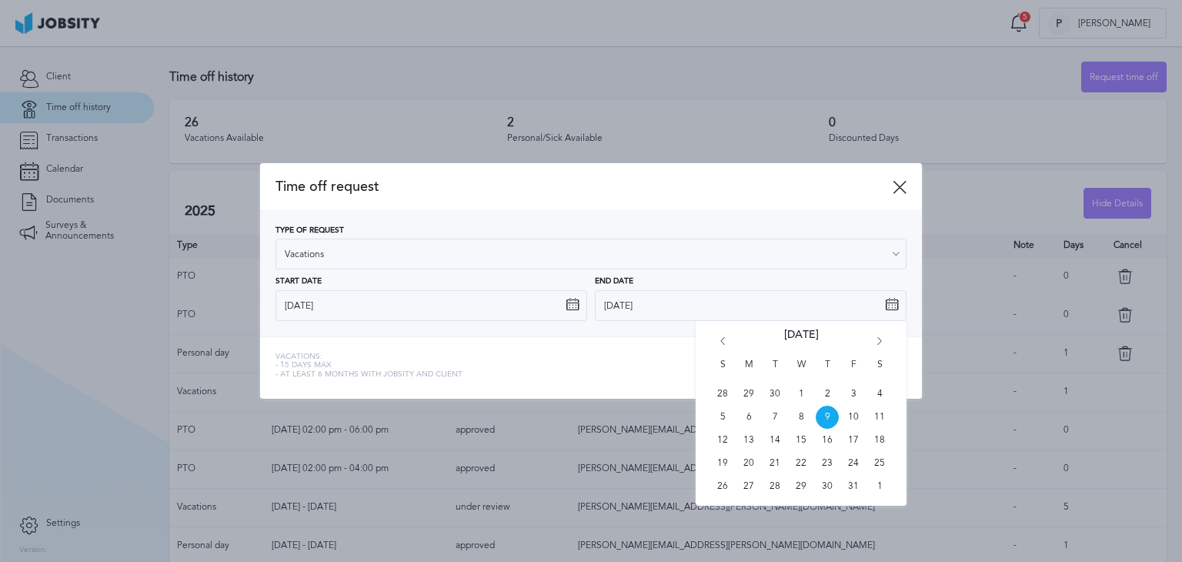
click at [874, 339] on icon "Go forward 1 month" at bounding box center [880, 344] width 14 height 14
click at [879, 340] on icon "Go forward 1 month" at bounding box center [880, 344] width 14 height 14
click at [727, 342] on icon "Go back 1 month" at bounding box center [723, 344] width 14 height 14
click at [751, 487] on span "24" at bounding box center [748, 486] width 23 height 23
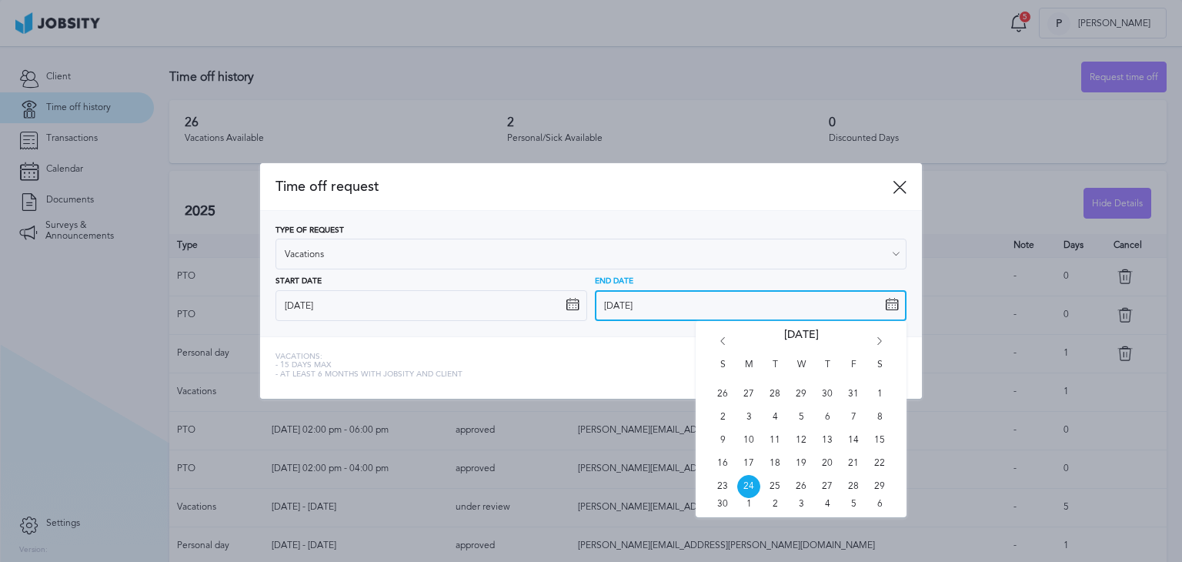
click at [717, 312] on input "[DATE]" at bounding box center [751, 305] width 312 height 31
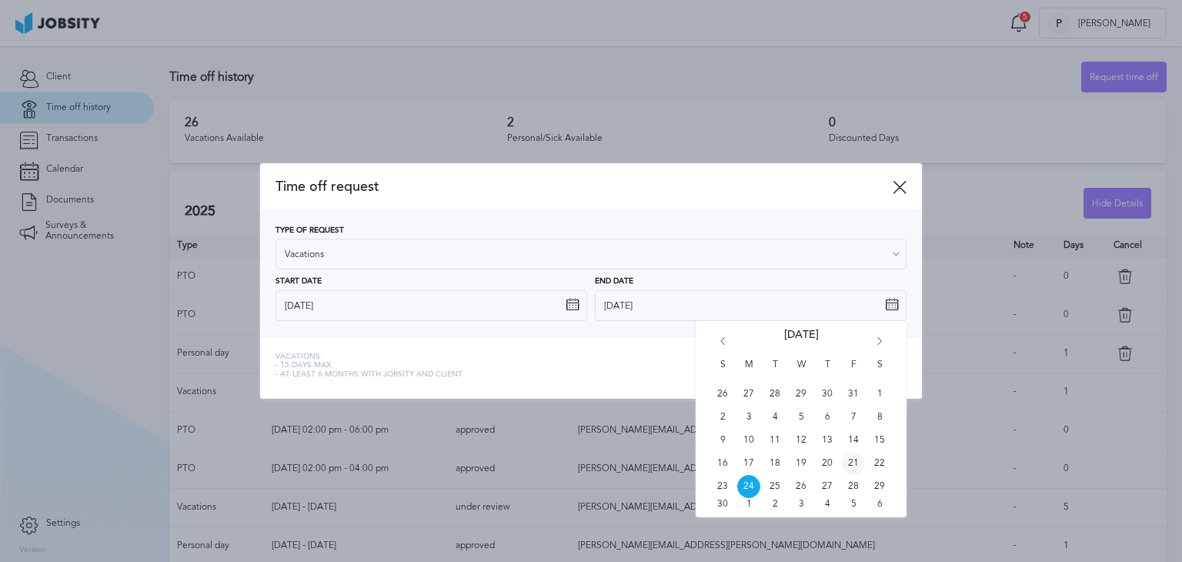
click at [856, 459] on span "21" at bounding box center [853, 463] width 23 height 23
type input "[DATE]"
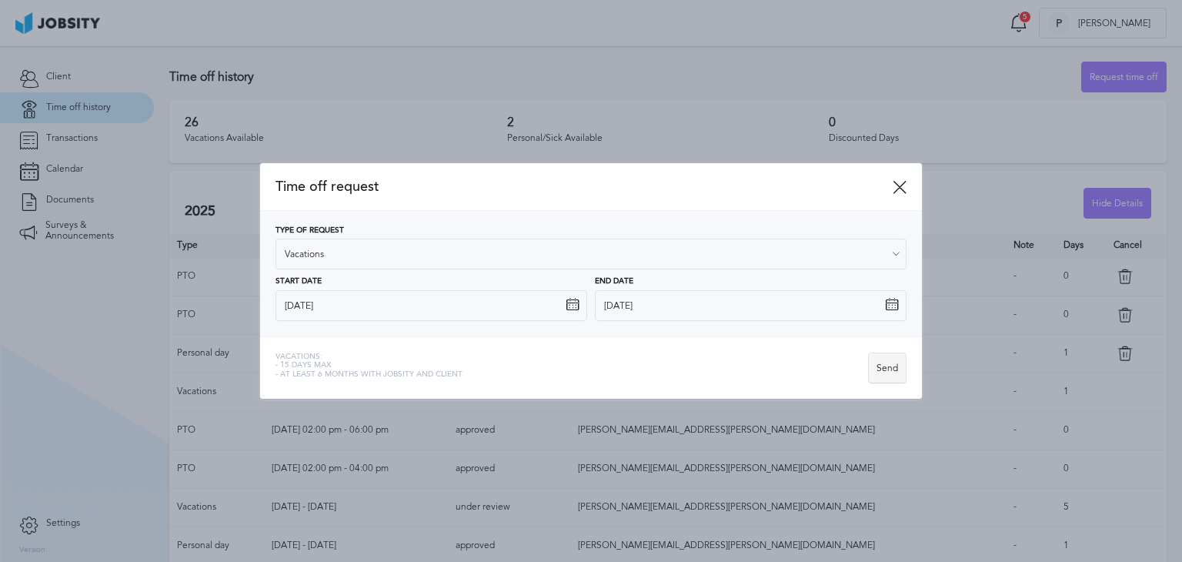
click at [900, 365] on div "Send" at bounding box center [887, 368] width 37 height 31
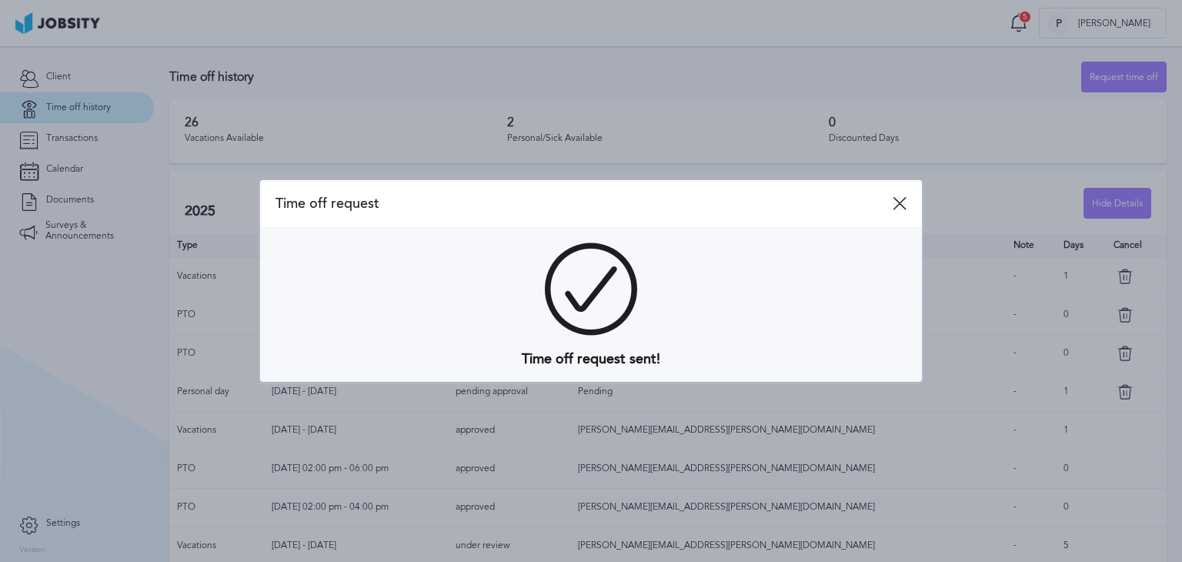
click at [900, 198] on icon at bounding box center [900, 203] width 14 height 14
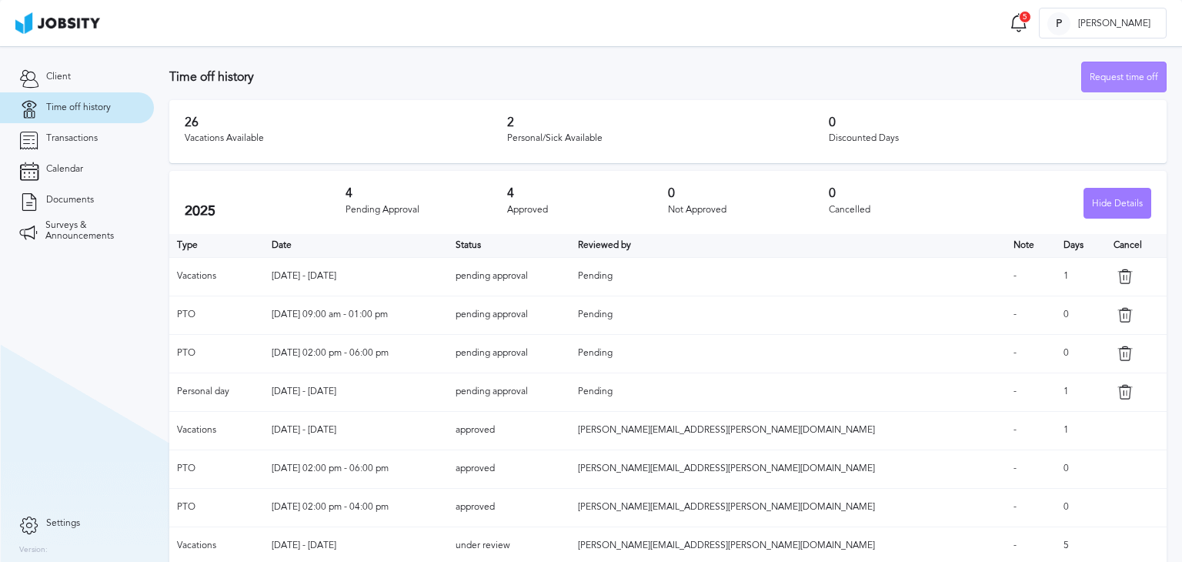
click at [1091, 78] on div "Request time off" at bounding box center [1124, 77] width 84 height 31
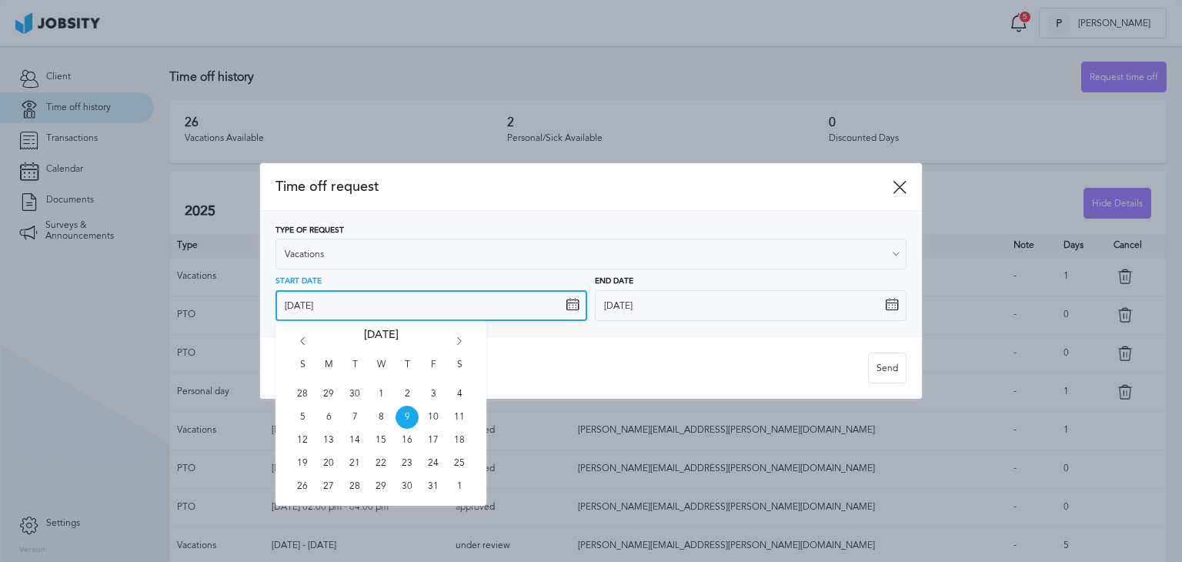
click at [419, 302] on input "[DATE]" at bounding box center [432, 305] width 312 height 31
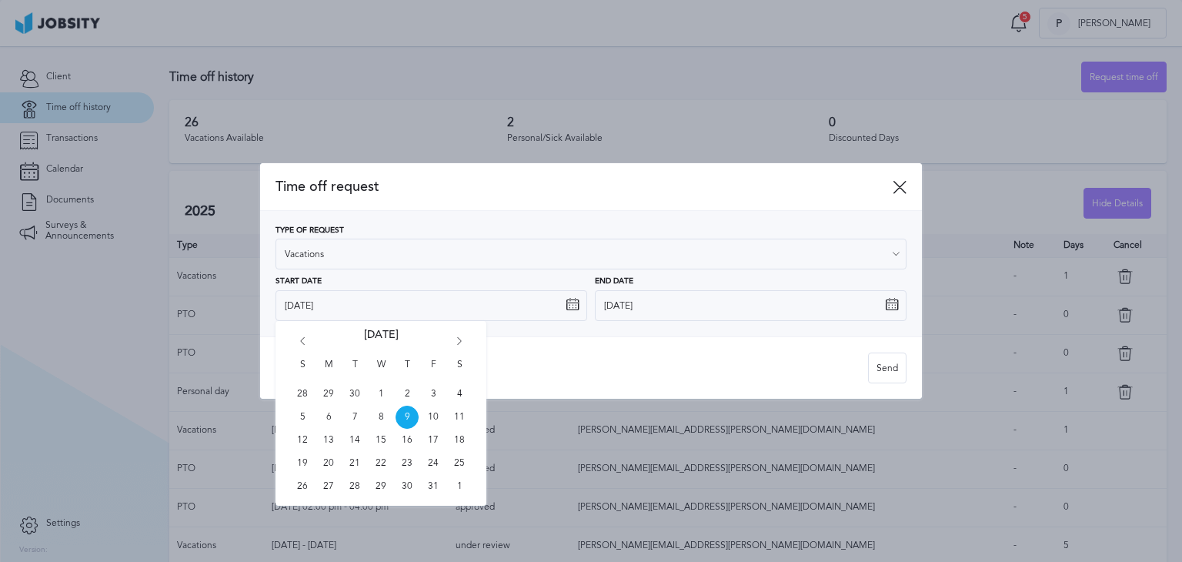
click at [466, 339] on div "S M T W T F S 28 29 30 1 2 3 4 5 6 7 8 9 10 11 12 13 14 15 16 17 18 19 20 21 22…" at bounding box center [381, 413] width 211 height 185
click at [465, 339] on icon "Go forward 1 month" at bounding box center [460, 344] width 14 height 14
click at [329, 483] on span "24" at bounding box center [328, 486] width 23 height 23
type input "[DATE]"
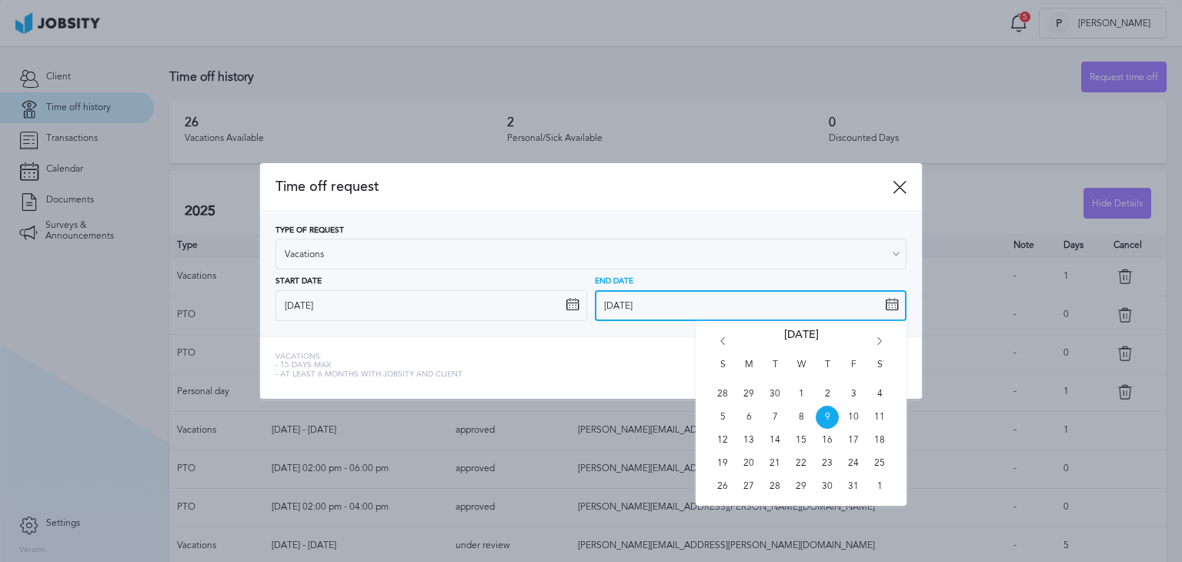
click at [665, 303] on input "[DATE]" at bounding box center [751, 305] width 312 height 31
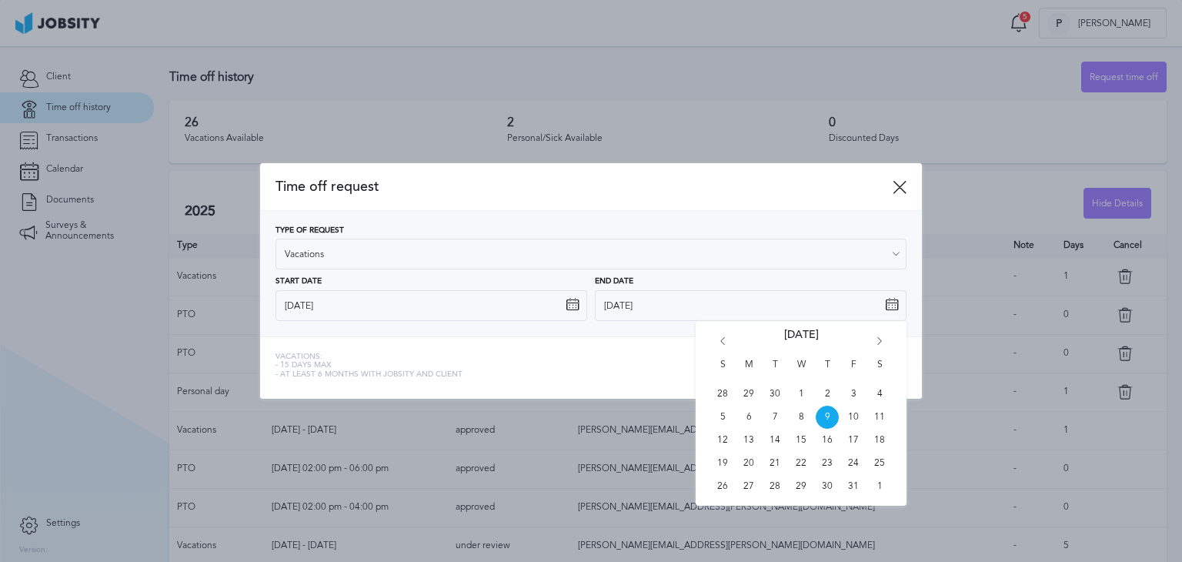
click at [880, 337] on icon "Go forward 1 month" at bounding box center [880, 344] width 14 height 14
click at [745, 486] on span "24" at bounding box center [748, 486] width 23 height 23
type input "[DATE]"
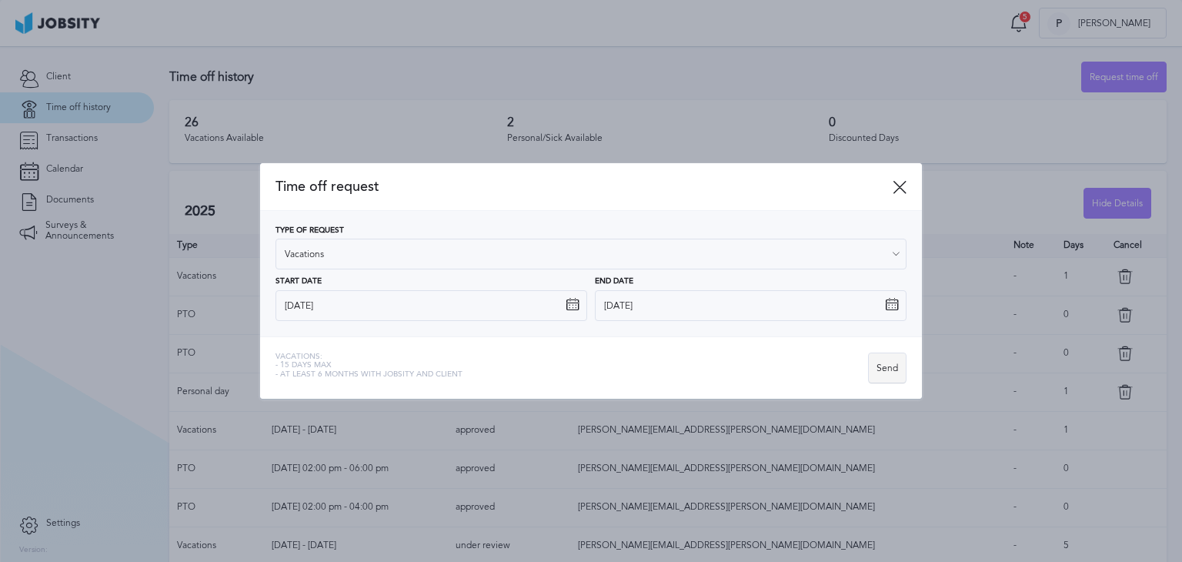
click at [883, 368] on div "Send" at bounding box center [887, 368] width 37 height 31
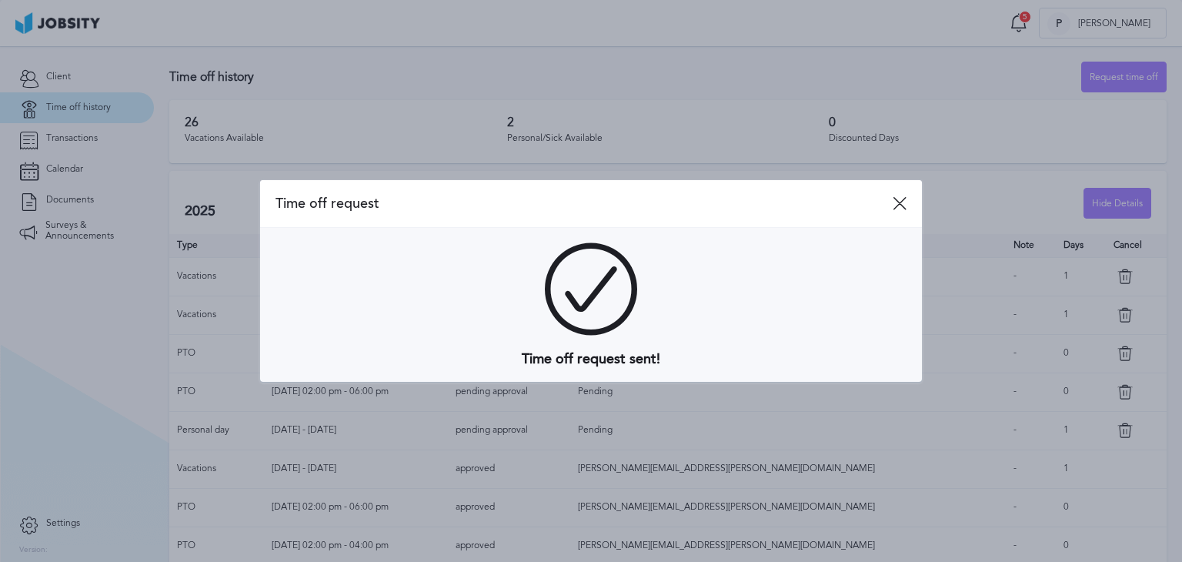
click at [902, 193] on div "Time off request" at bounding box center [591, 204] width 662 height 48
click at [895, 203] on icon at bounding box center [900, 203] width 14 height 14
